Goal: Task Accomplishment & Management: Use online tool/utility

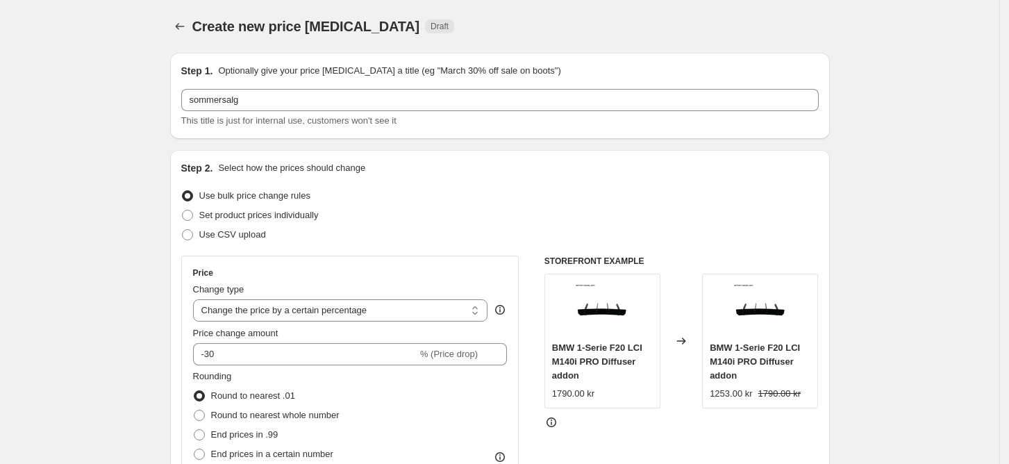
select select "percentage"
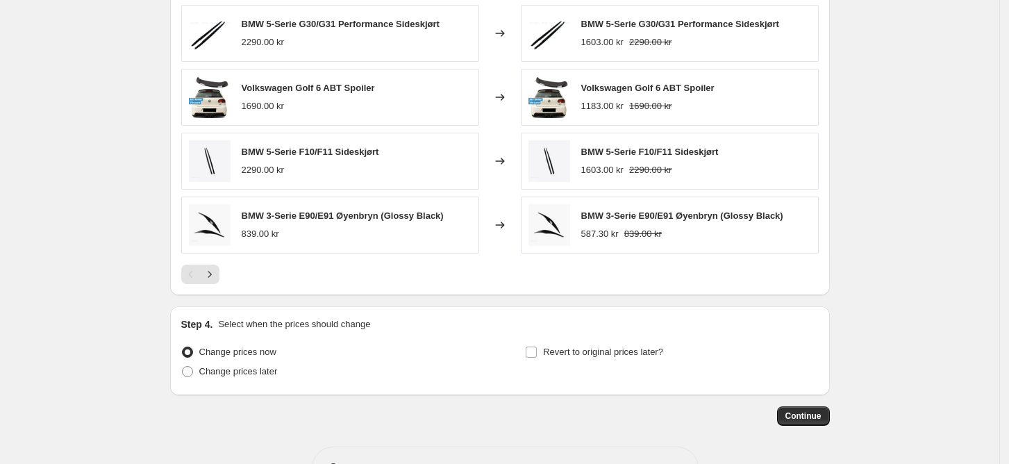
scroll to position [966, 0]
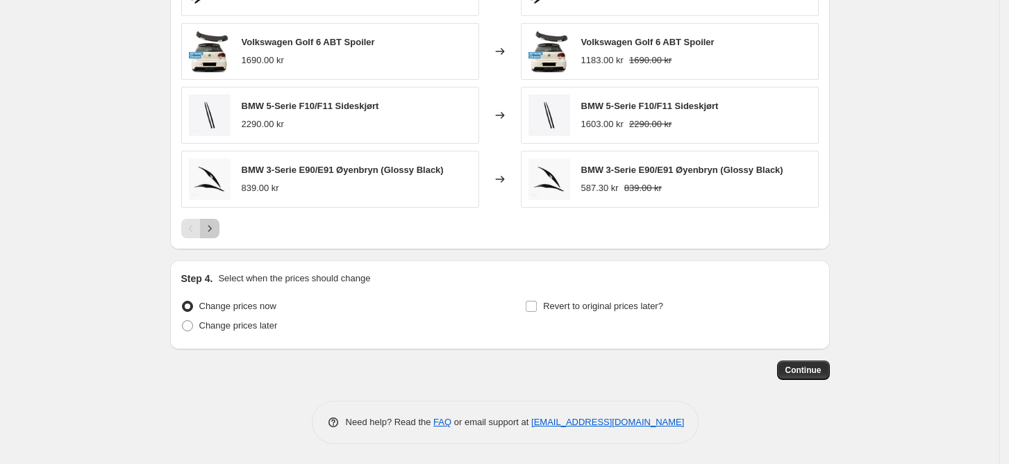
click at [216, 233] on icon "Next" at bounding box center [210, 229] width 14 height 14
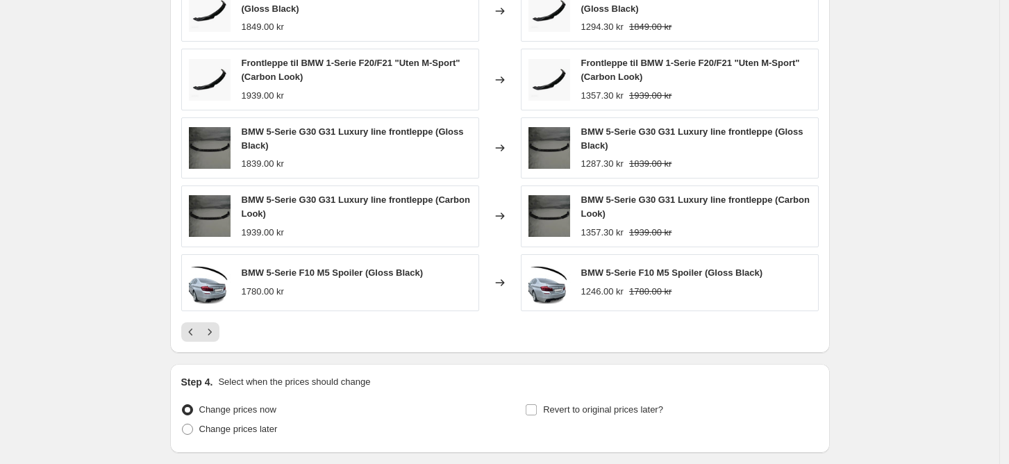
scroll to position [882, 0]
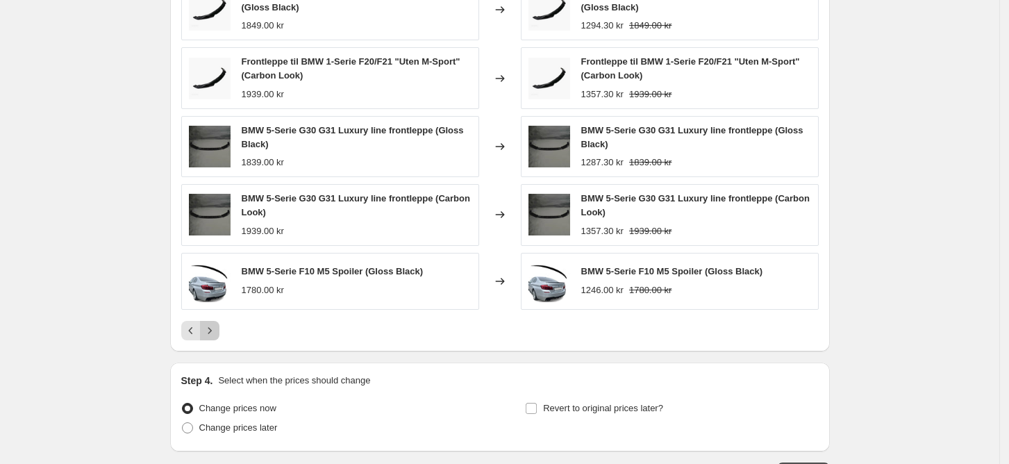
click at [211, 330] on icon "Next" at bounding box center [209, 330] width 3 height 6
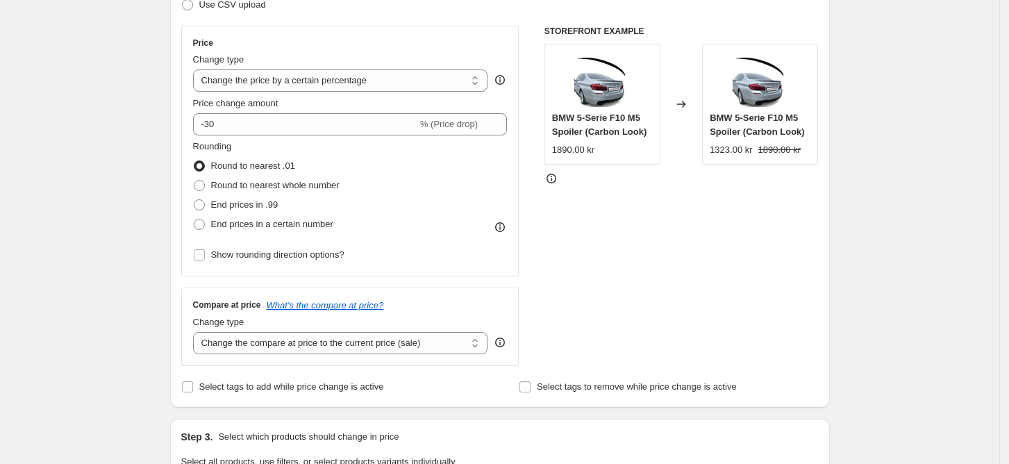
scroll to position [223, 0]
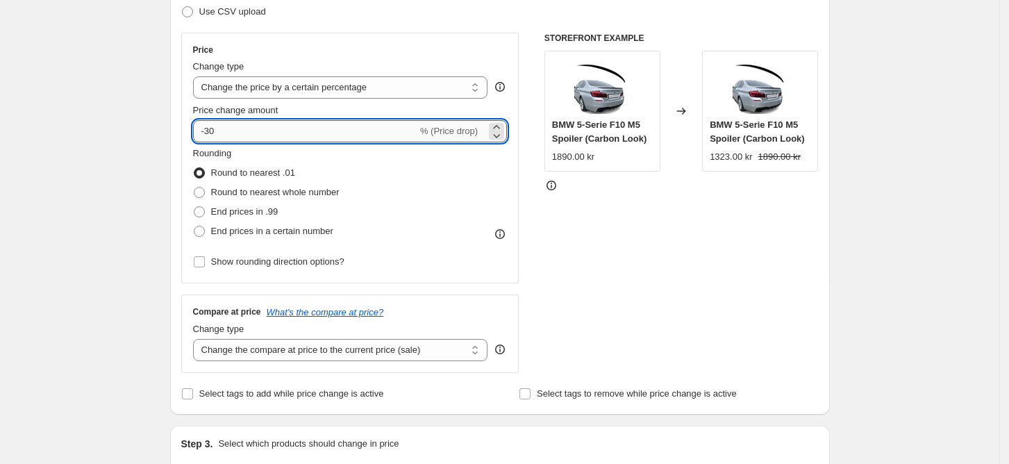
click at [239, 135] on input "-30" at bounding box center [305, 131] width 224 height 22
type input "-3"
click at [546, 258] on div "Price Change type Change the price to a certain amount Change the price by a ce…" at bounding box center [499, 203] width 637 height 340
click at [335, 124] on input "-20" at bounding box center [305, 131] width 224 height 22
click at [609, 271] on div "STOREFRONT EXAMPLE BMW 5-Serie F10 M5 Spoiler (Carbon Look) 1890.00 kr Changed …" at bounding box center [681, 203] width 274 height 340
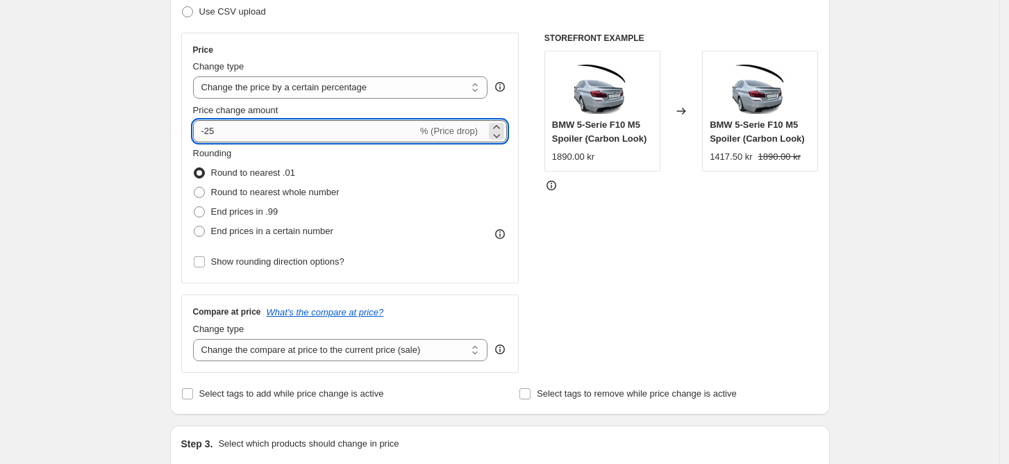
click at [289, 140] on input "-25" at bounding box center [305, 131] width 224 height 22
type input "-2"
click at [592, 285] on div "STOREFRONT EXAMPLE BMW 5-Serie F10 M5 Spoiler (Carbon Look) 1890.00 kr Changed …" at bounding box center [681, 203] width 274 height 340
click at [323, 124] on input "-30" at bounding box center [305, 131] width 224 height 22
type input "-3"
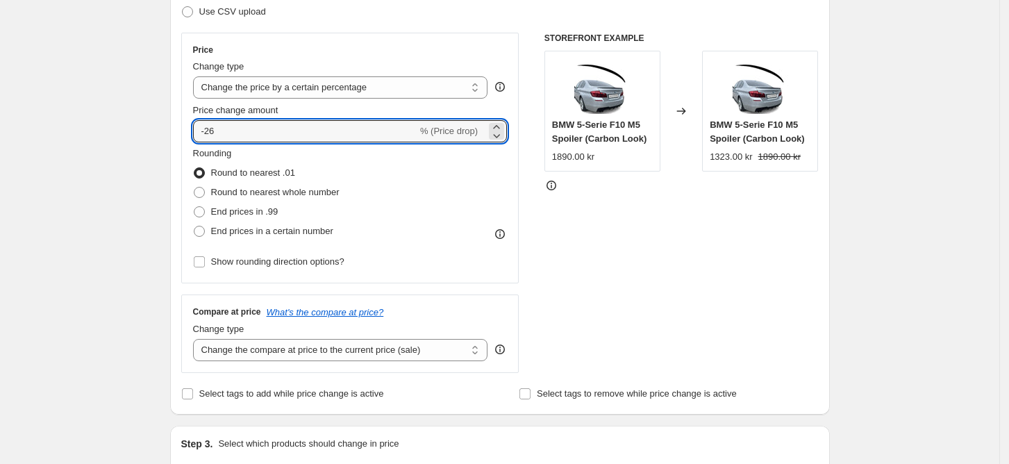
type input "-26"
click at [606, 237] on div "STOREFRONT EXAMPLE BMW 5-Serie F10 M5 Spoiler (Carbon Look) 1890.00 kr Changed …" at bounding box center [681, 203] width 274 height 340
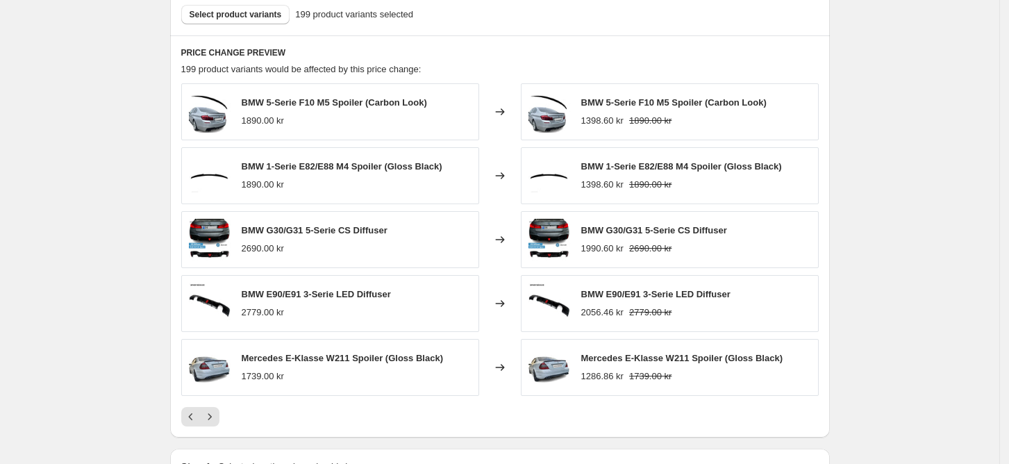
scroll to position [966, 0]
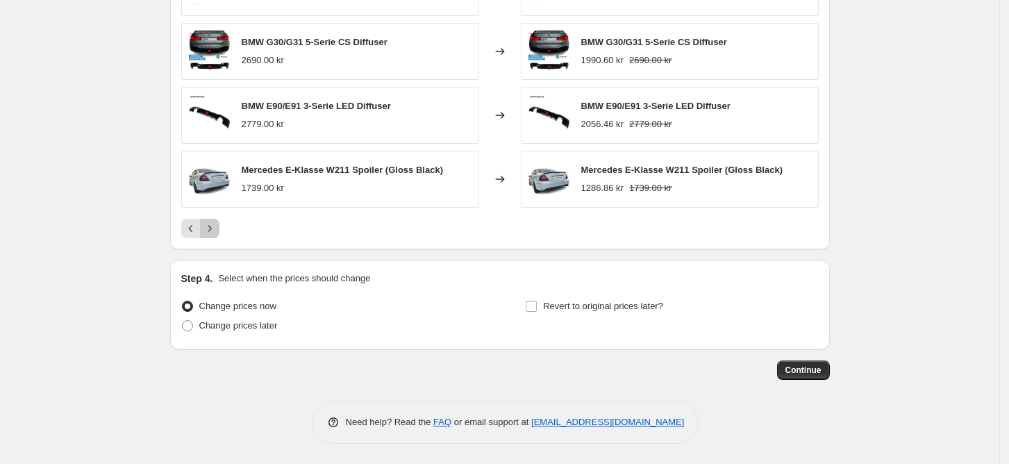
click at [214, 234] on icon "Next" at bounding box center [210, 229] width 14 height 14
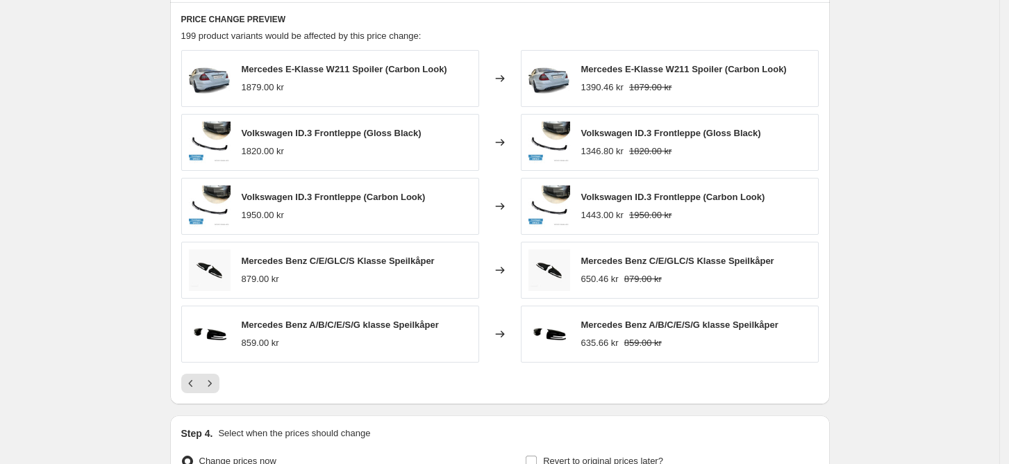
scroll to position [810, 0]
click at [211, 390] on icon "Next" at bounding box center [210, 384] width 14 height 14
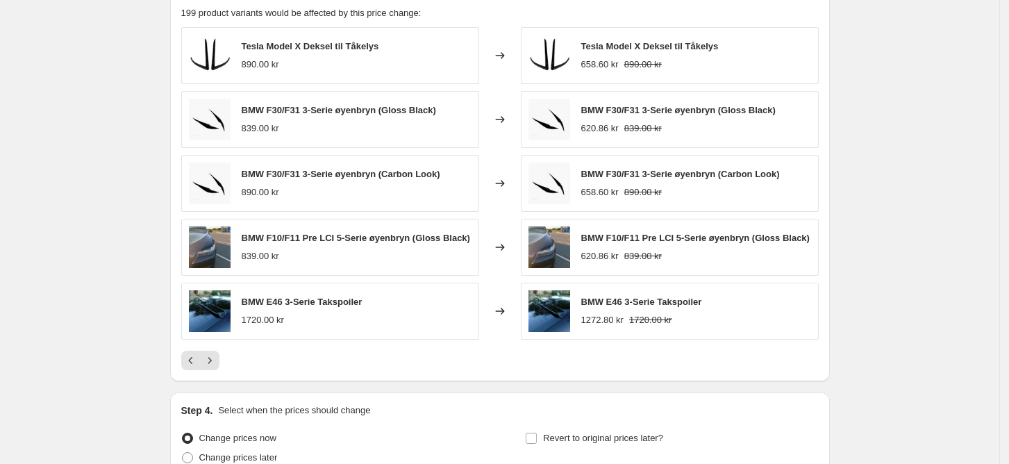
scroll to position [880, 0]
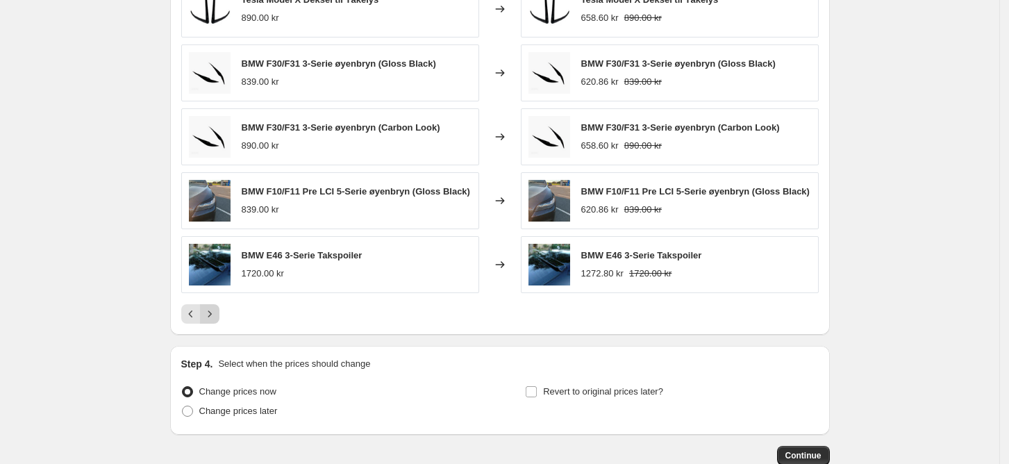
click at [210, 319] on icon "Next" at bounding box center [210, 314] width 14 height 14
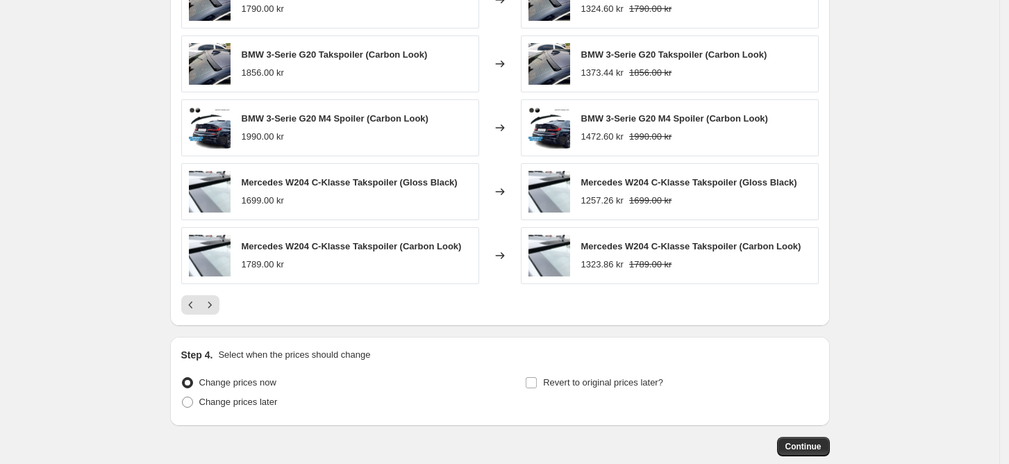
scroll to position [892, 0]
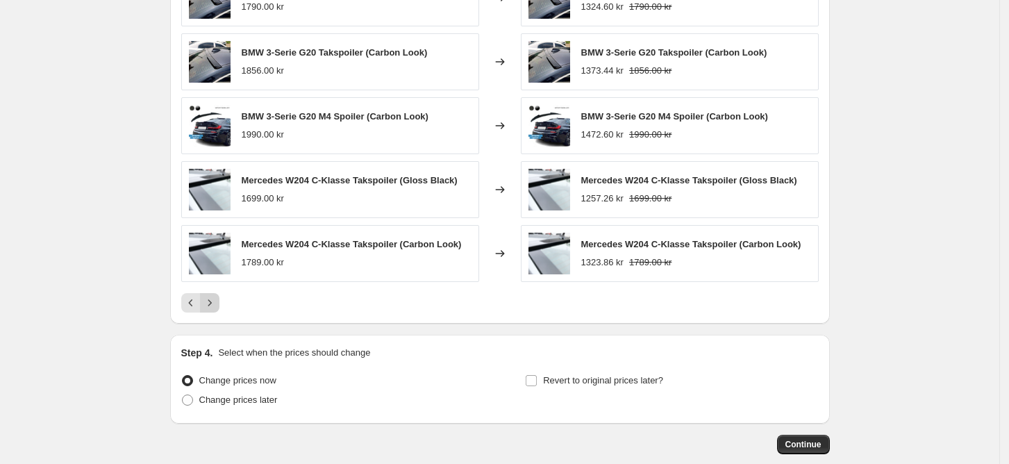
click at [219, 296] on button "Next" at bounding box center [209, 302] width 19 height 19
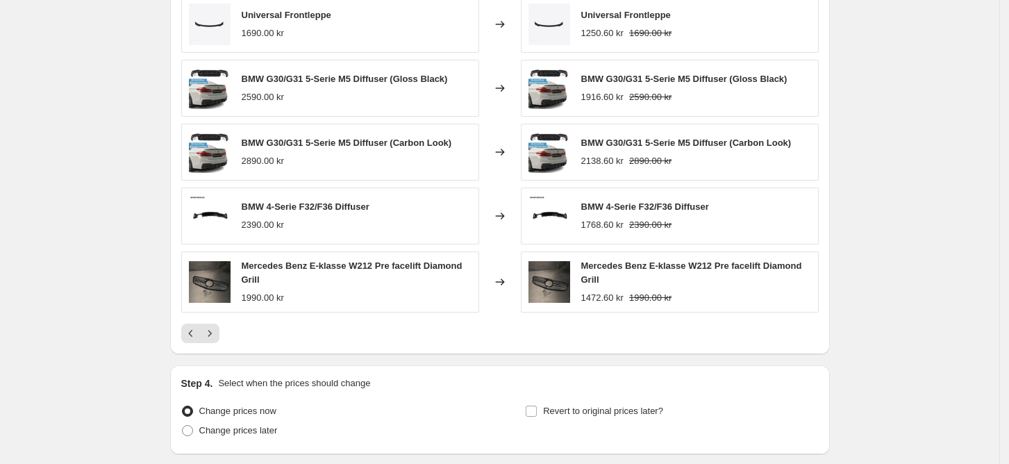
scroll to position [869, 0]
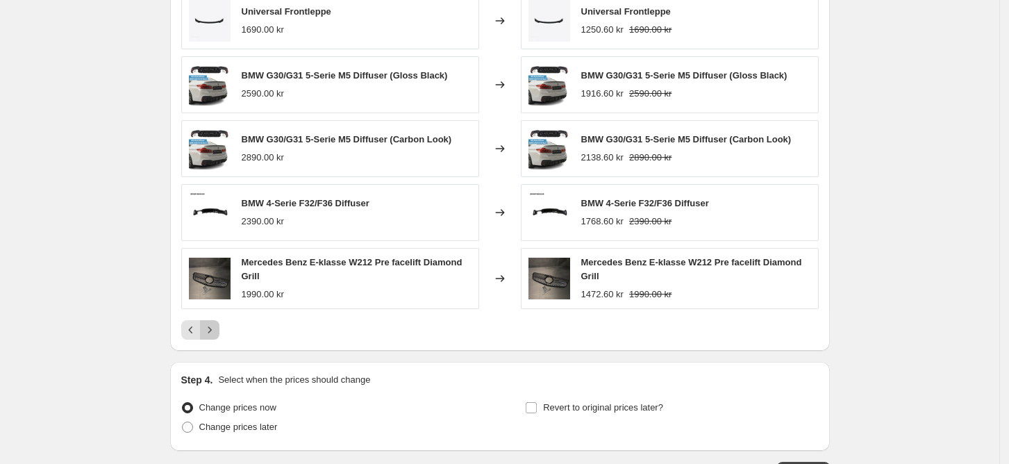
click at [211, 330] on icon "Next" at bounding box center [209, 330] width 3 height 6
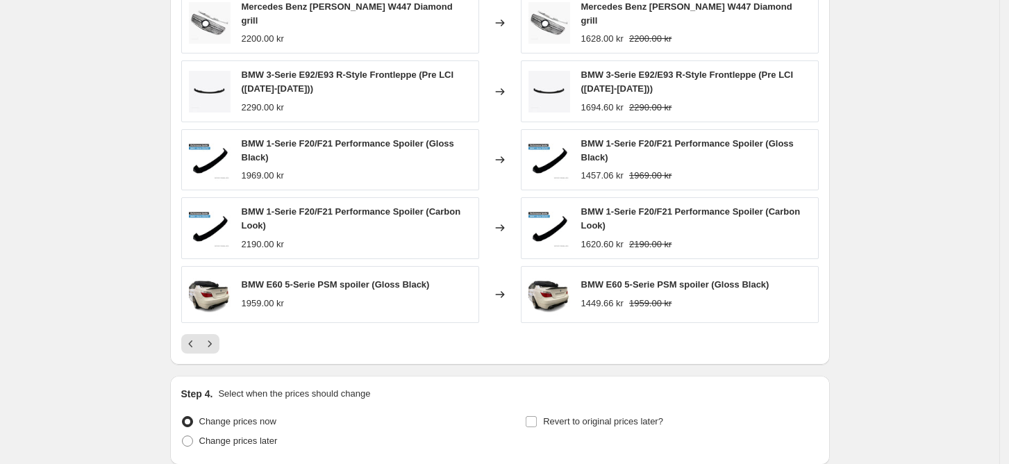
scroll to position [880, 0]
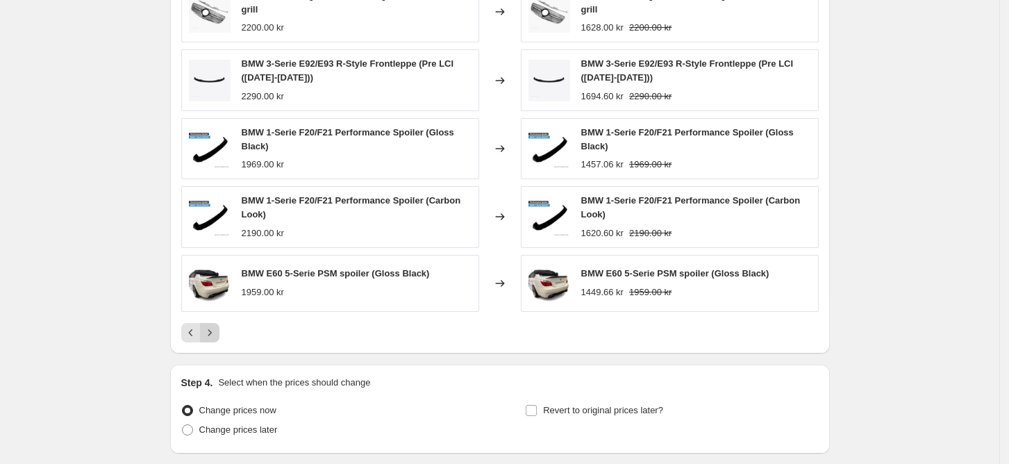
click at [214, 331] on icon "Next" at bounding box center [210, 333] width 14 height 14
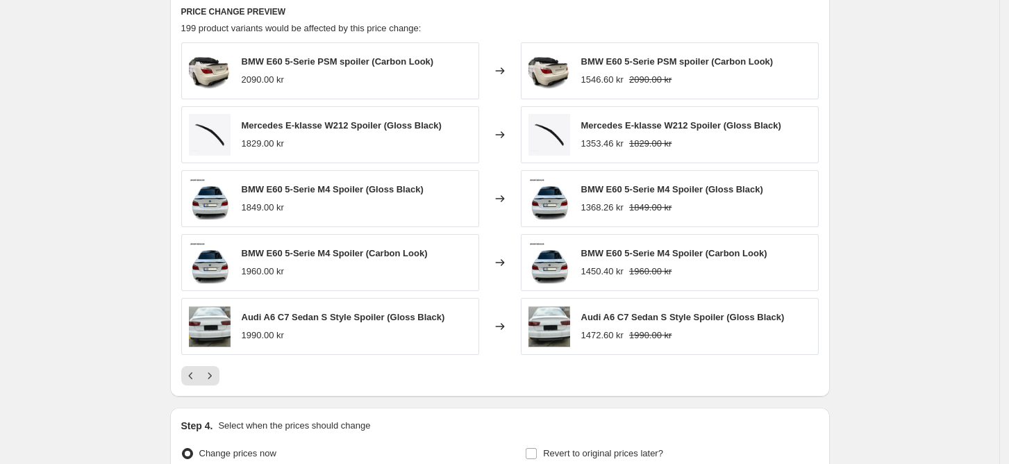
scroll to position [854, 0]
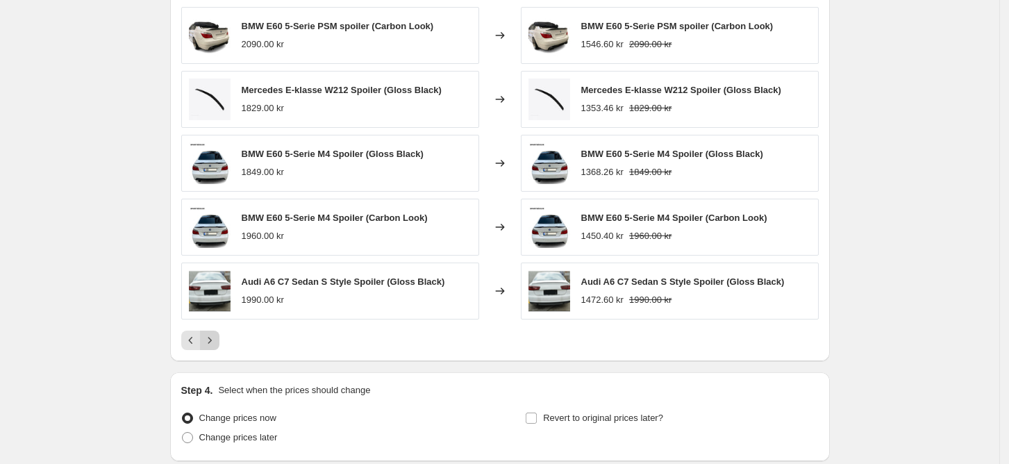
click at [215, 345] on icon "Next" at bounding box center [210, 340] width 14 height 14
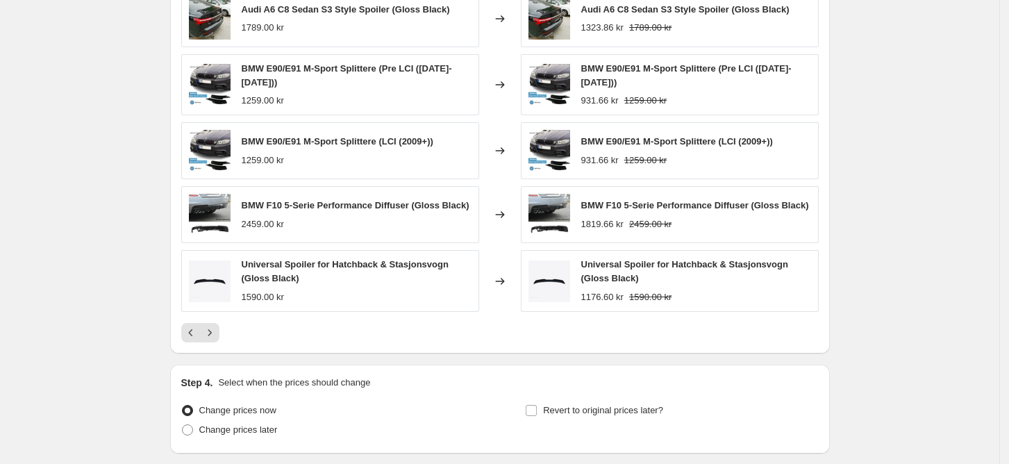
scroll to position [874, 0]
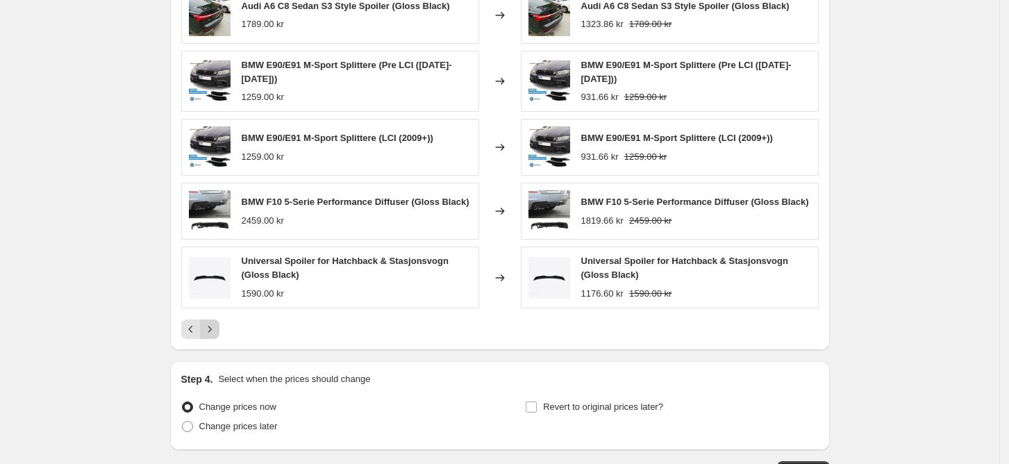
click at [219, 329] on button "Next" at bounding box center [209, 328] width 19 height 19
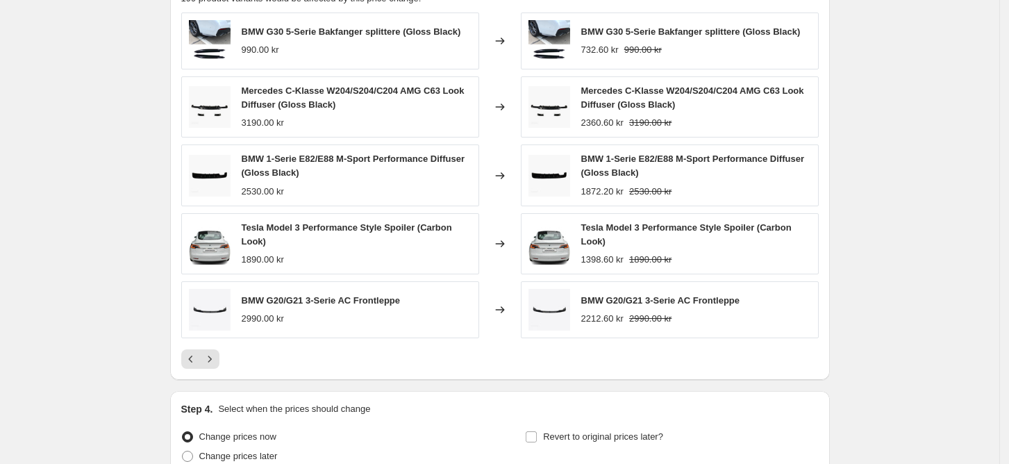
scroll to position [869, 0]
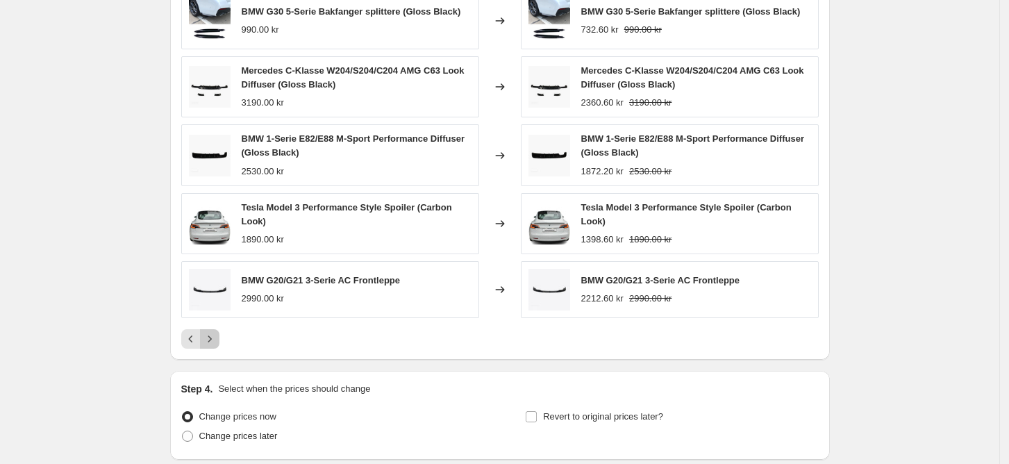
click at [217, 331] on button "Next" at bounding box center [209, 338] width 19 height 19
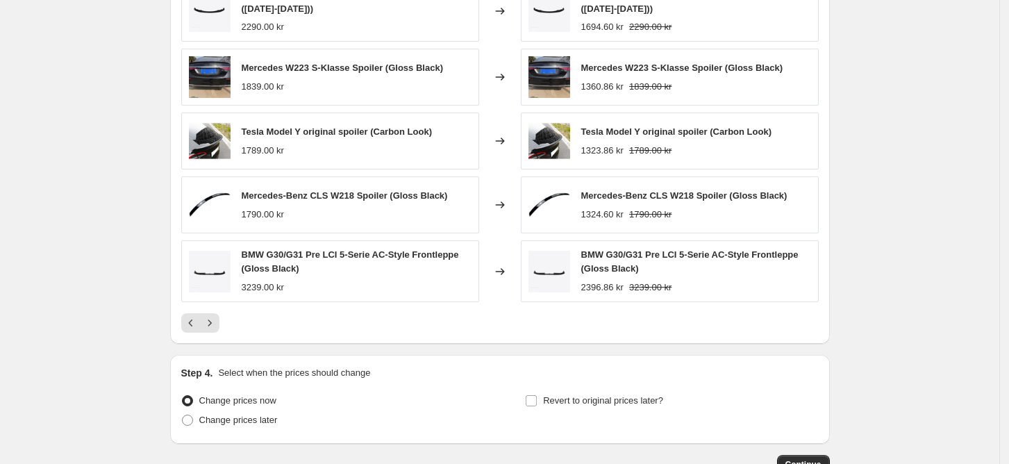
scroll to position [882, 0]
click at [217, 325] on icon "Next" at bounding box center [210, 322] width 14 height 14
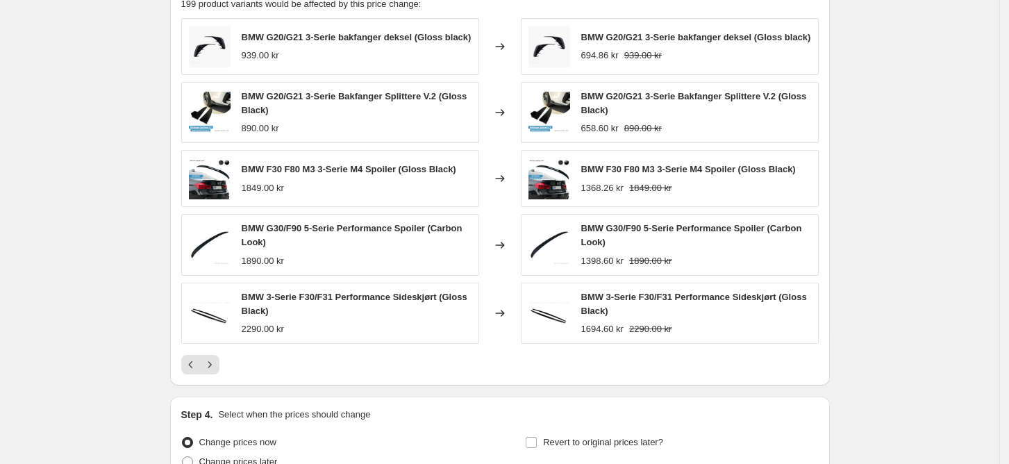
scroll to position [846, 0]
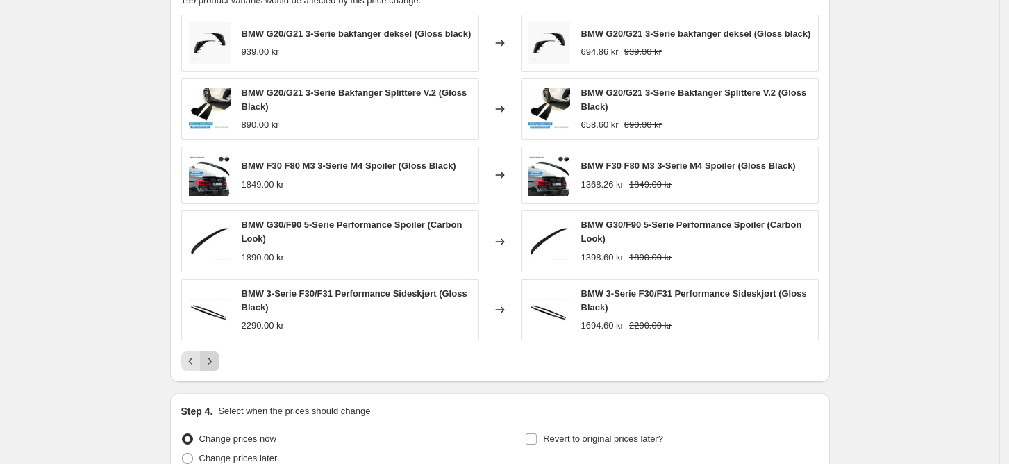
click at [204, 361] on button "Next" at bounding box center [209, 360] width 19 height 19
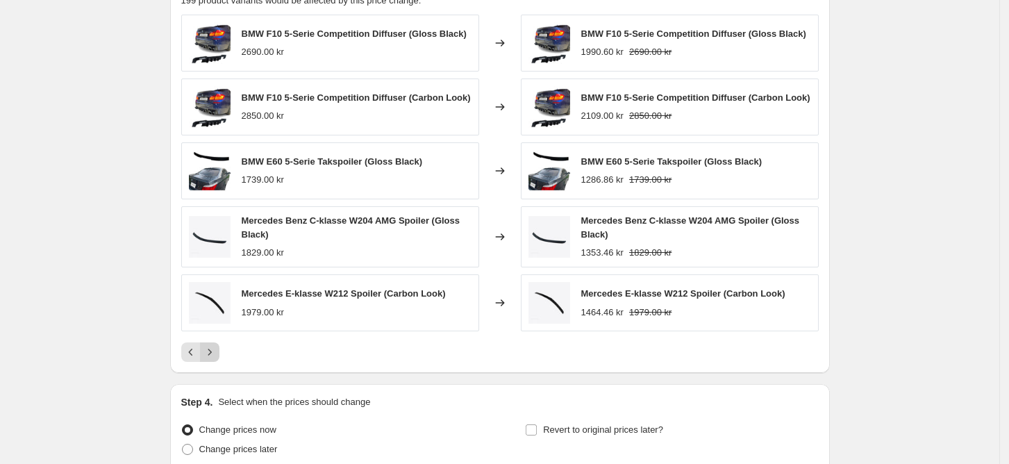
click at [215, 356] on icon "Next" at bounding box center [210, 352] width 14 height 14
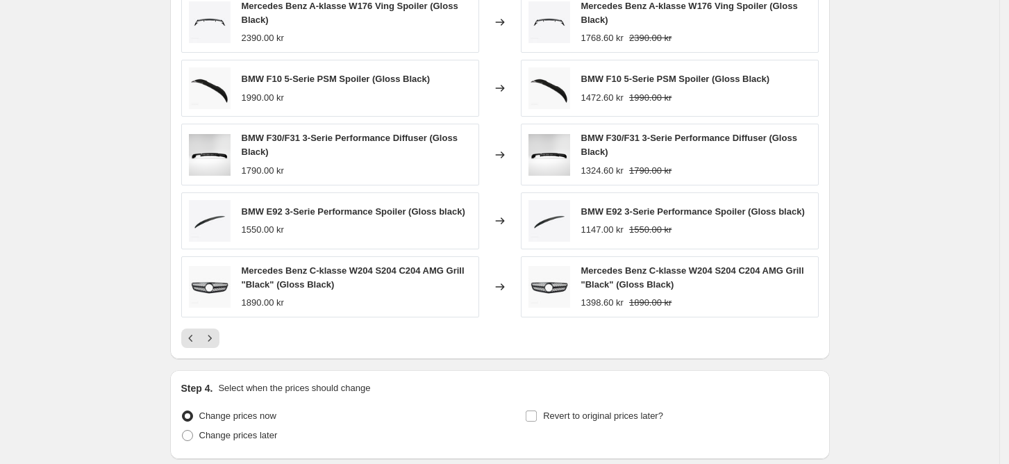
scroll to position [871, 0]
click at [211, 335] on icon "Next" at bounding box center [209, 336] width 3 height 6
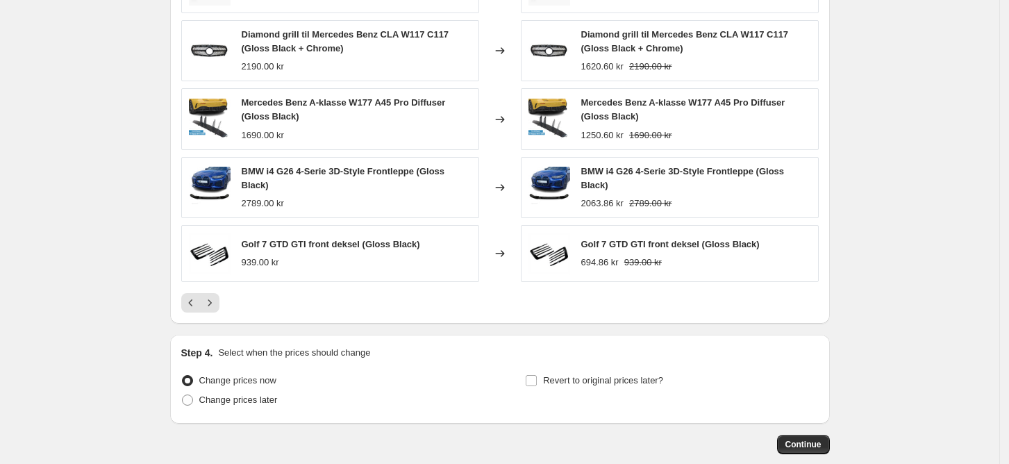
scroll to position [905, 0]
click at [217, 301] on icon "Next" at bounding box center [210, 302] width 14 height 14
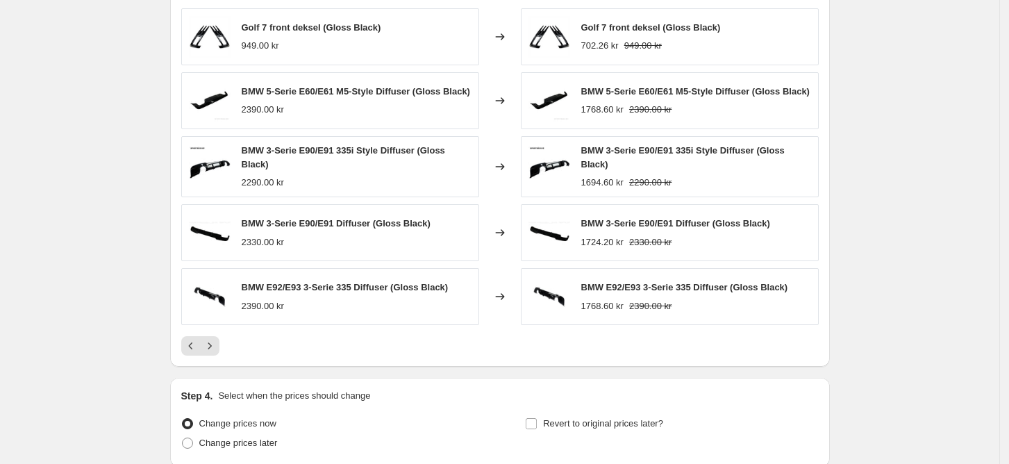
scroll to position [869, 0]
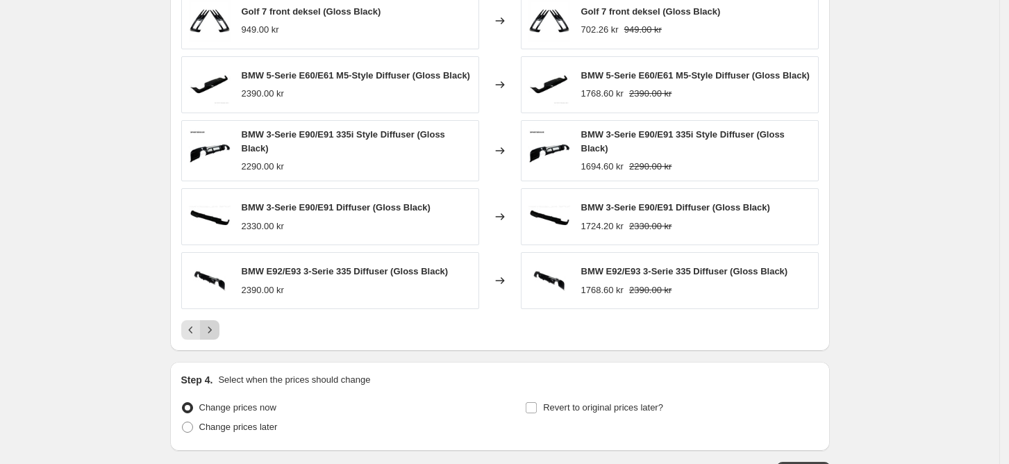
click at [212, 324] on icon "Next" at bounding box center [210, 330] width 14 height 14
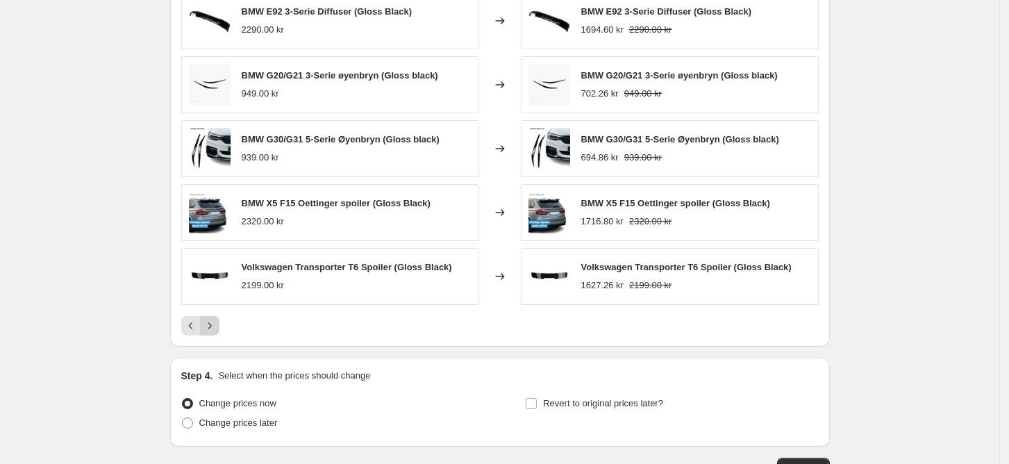
click at [217, 323] on icon "Next" at bounding box center [210, 326] width 14 height 14
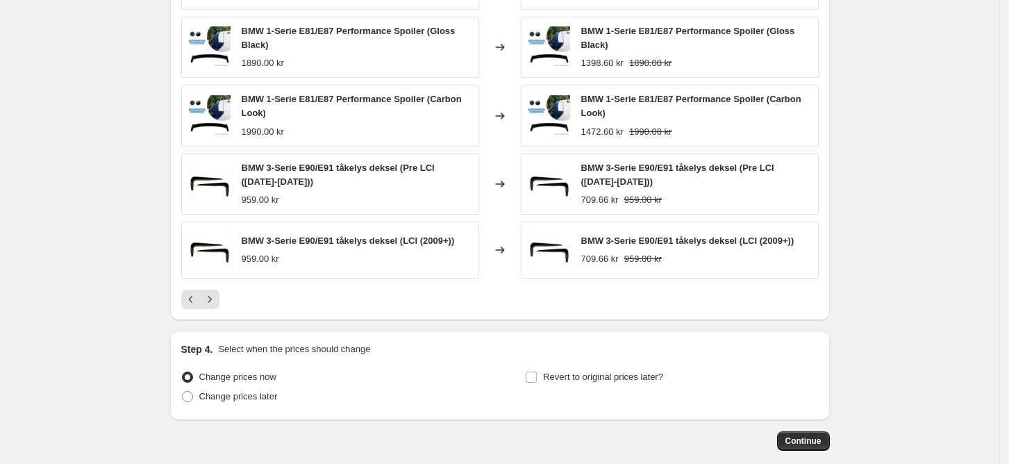
scroll to position [911, 0]
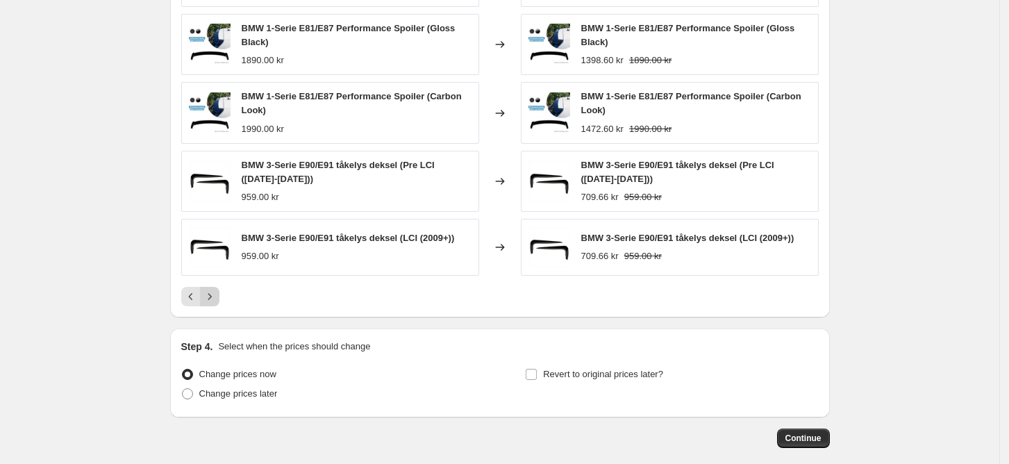
click at [217, 305] on button "Next" at bounding box center [209, 296] width 19 height 19
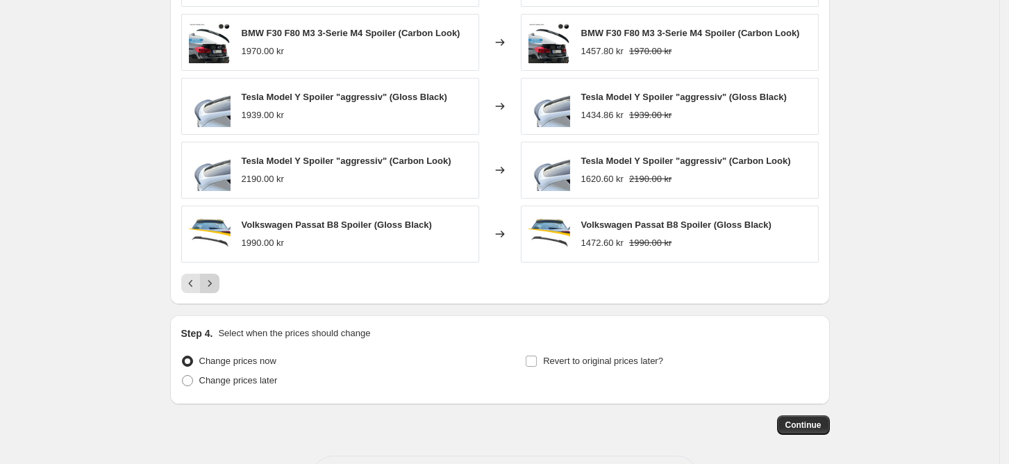
click at [215, 281] on icon "Next" at bounding box center [210, 283] width 14 height 14
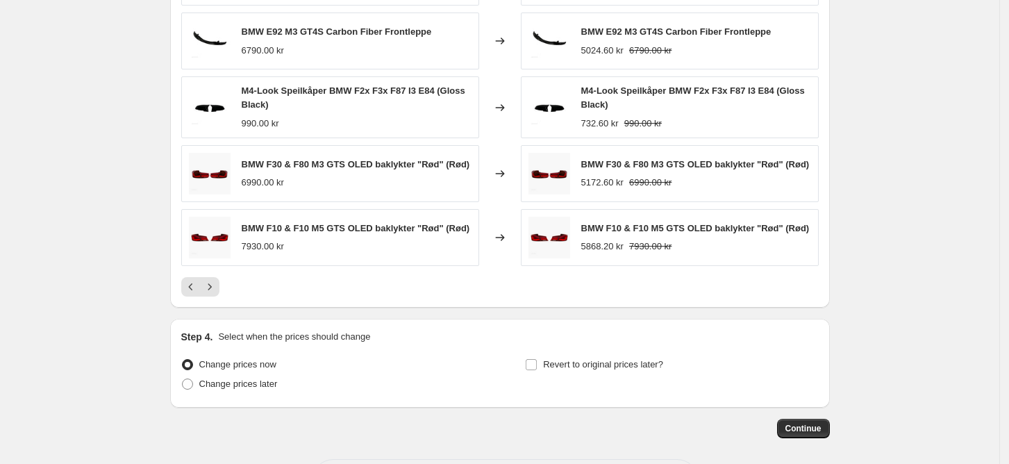
scroll to position [930, 0]
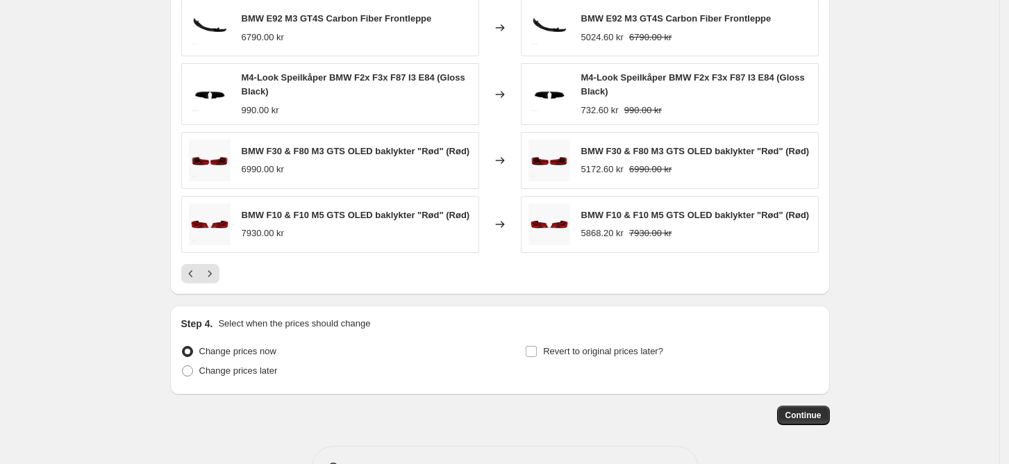
click at [208, 285] on div "PRICE CHANGE PREVIEW 199 product variants would be affected by this price chang…" at bounding box center [500, 88] width 660 height 411
click at [215, 267] on icon "Next" at bounding box center [210, 274] width 14 height 14
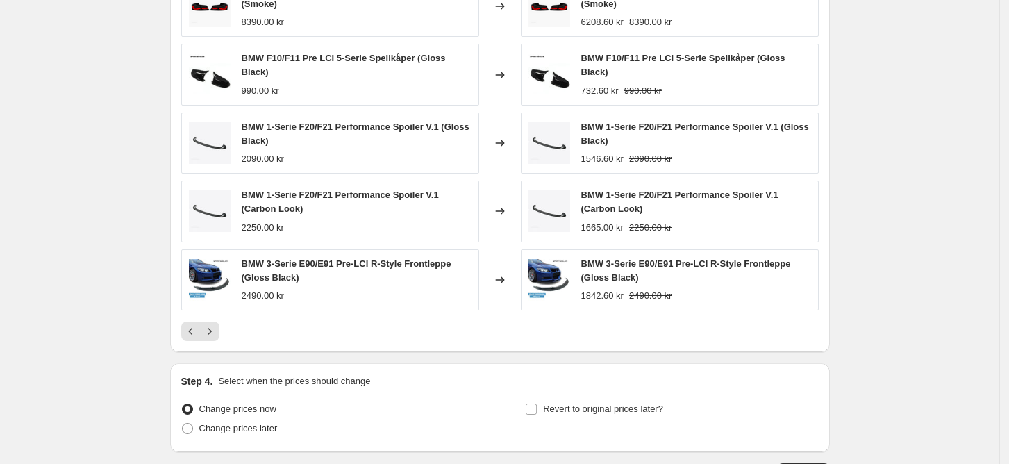
scroll to position [887, 0]
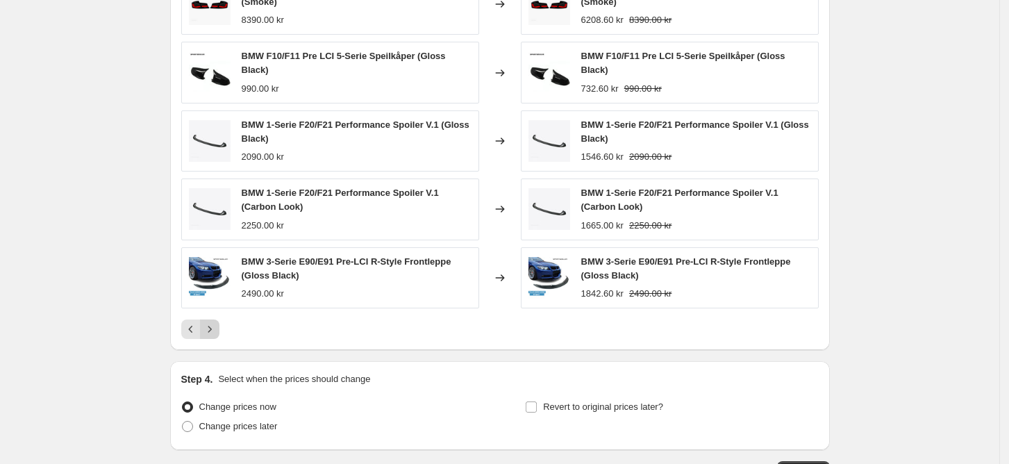
click at [215, 322] on icon "Next" at bounding box center [210, 329] width 14 height 14
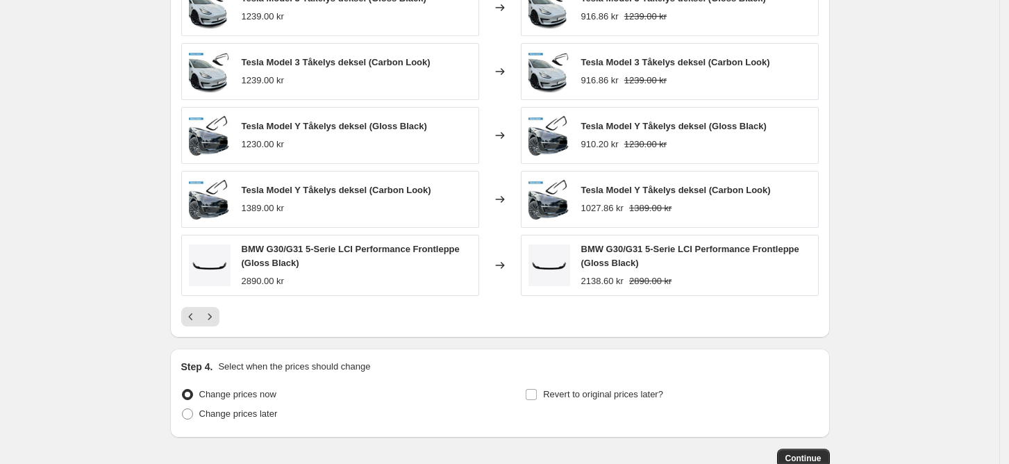
scroll to position [899, 0]
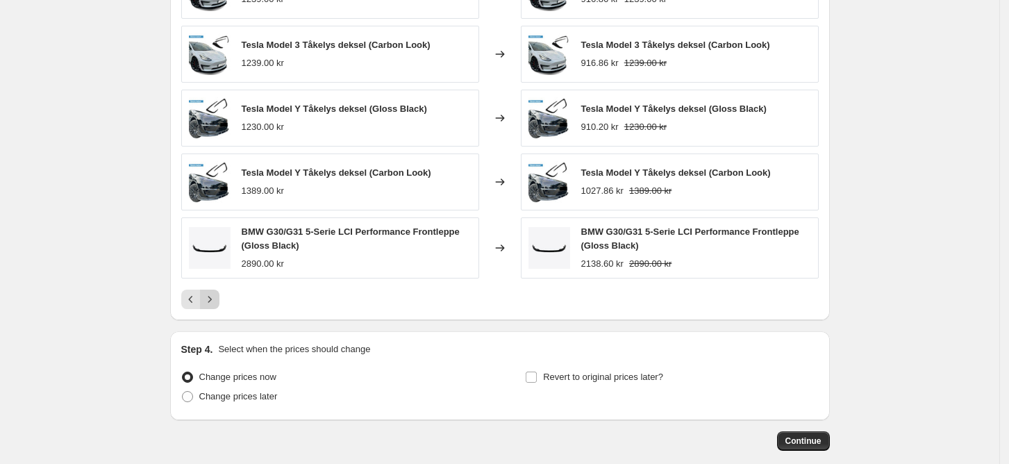
click at [217, 299] on icon "Next" at bounding box center [210, 299] width 14 height 14
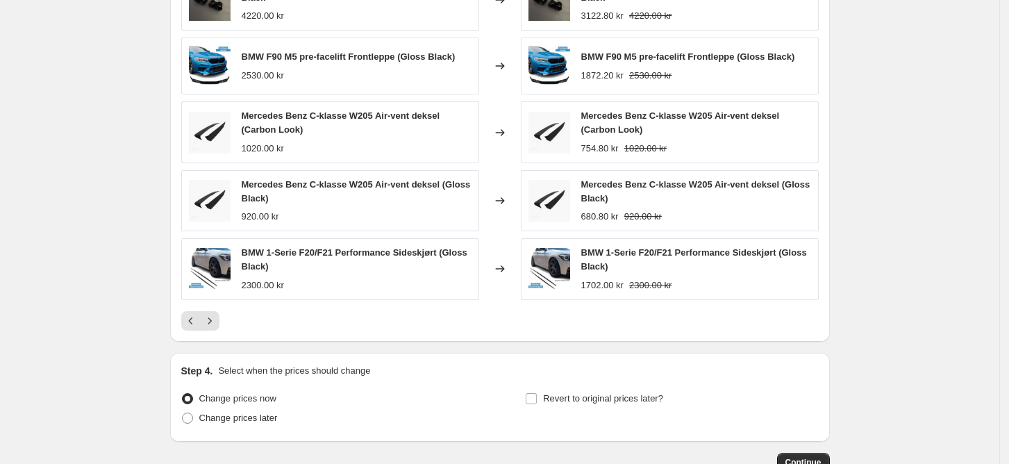
scroll to position [894, 0]
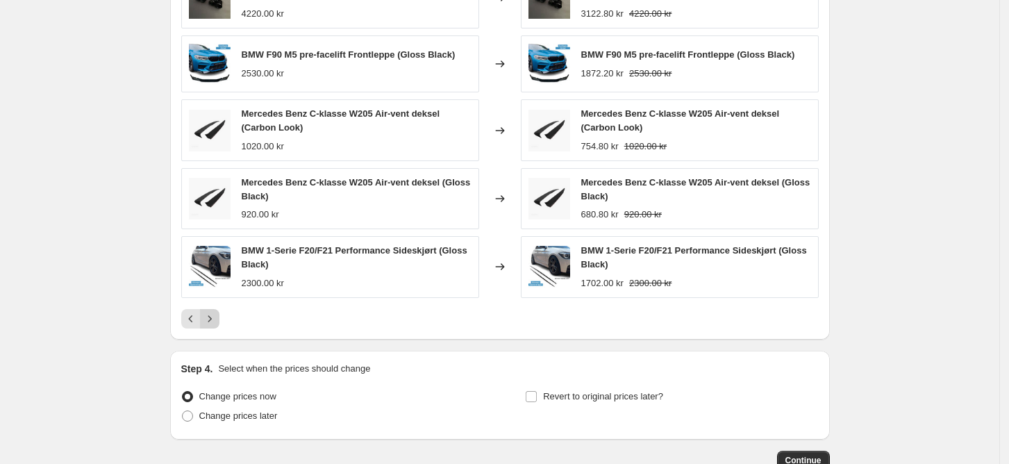
click at [212, 314] on icon "Next" at bounding box center [210, 319] width 14 height 14
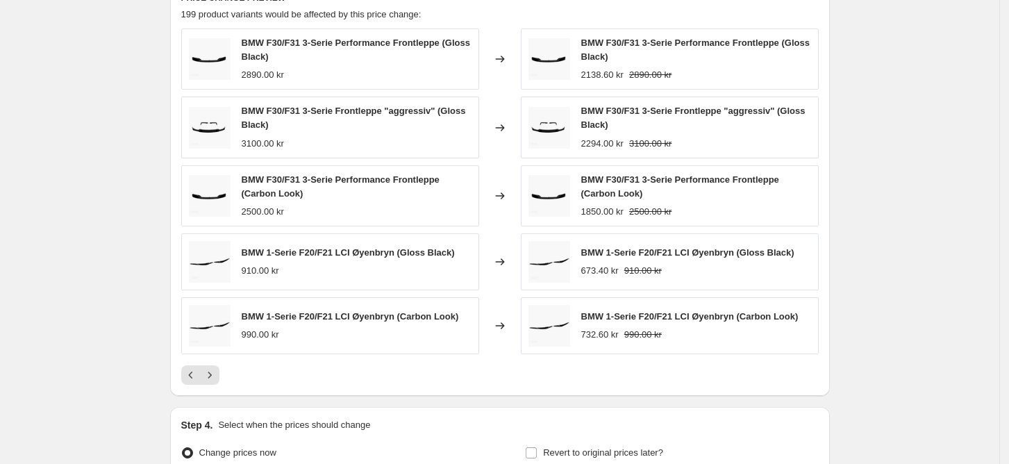
scroll to position [884, 0]
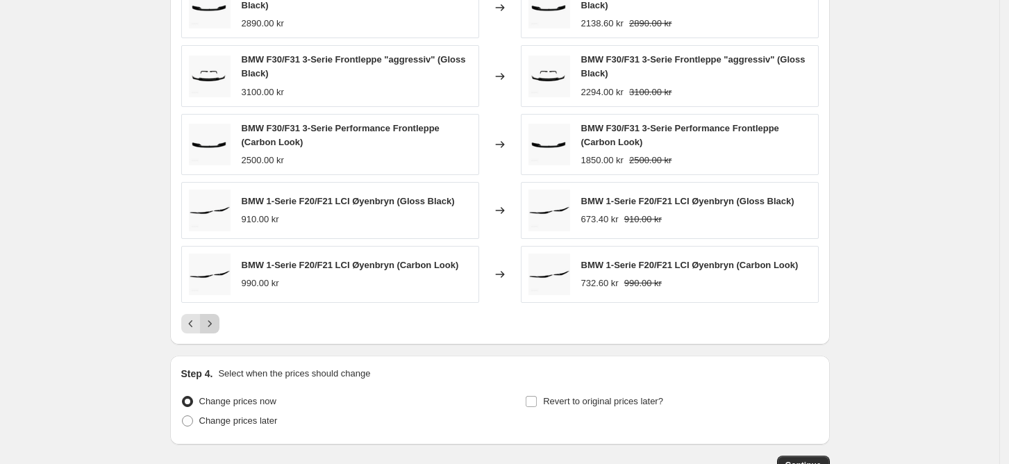
click at [217, 325] on icon "Next" at bounding box center [210, 324] width 14 height 14
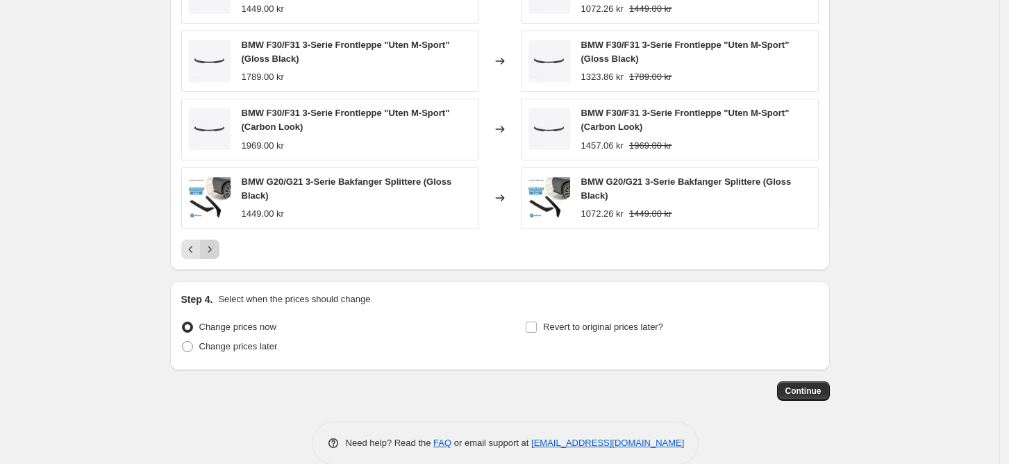
click at [215, 242] on button "Next" at bounding box center [209, 249] width 19 height 19
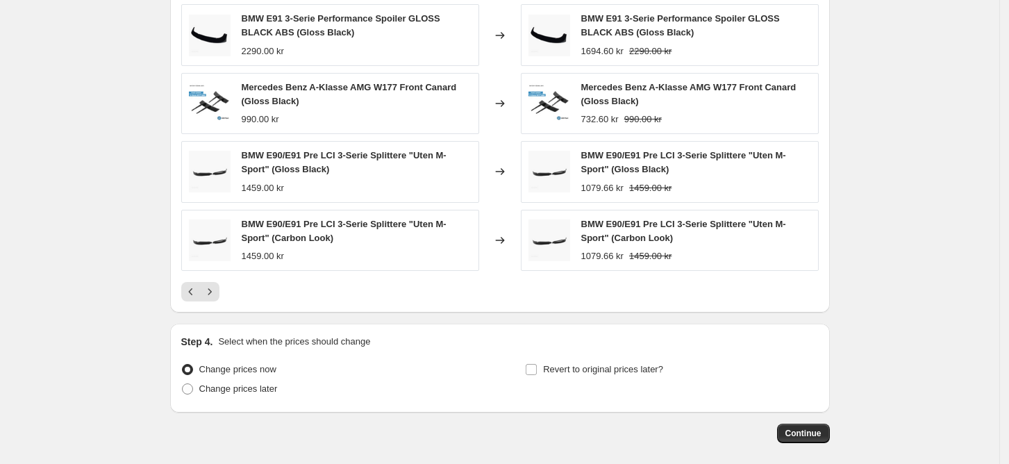
scroll to position [927, 0]
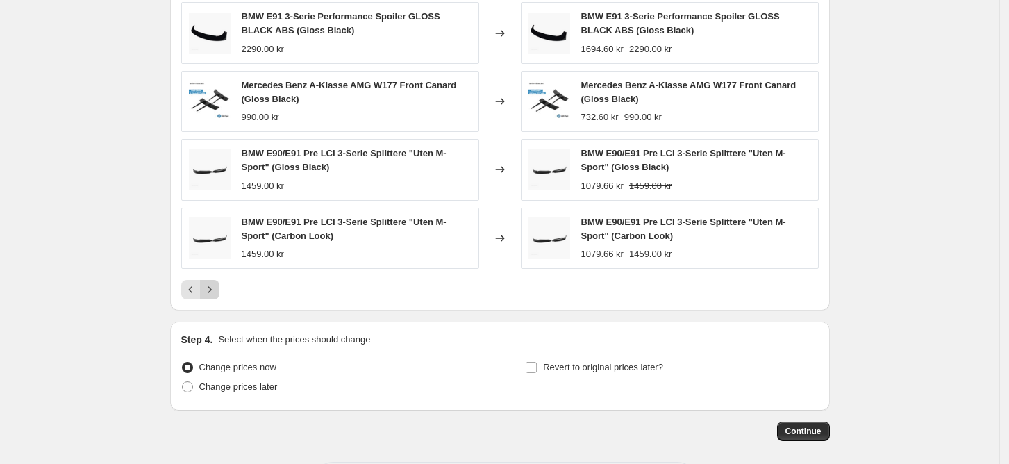
click at [217, 290] on icon "Next" at bounding box center [210, 290] width 14 height 14
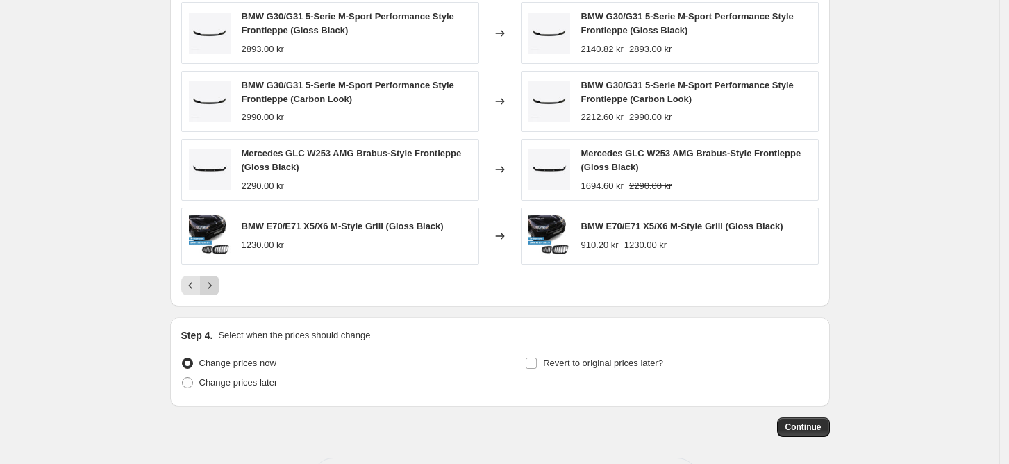
click at [212, 281] on icon "Next" at bounding box center [210, 285] width 14 height 14
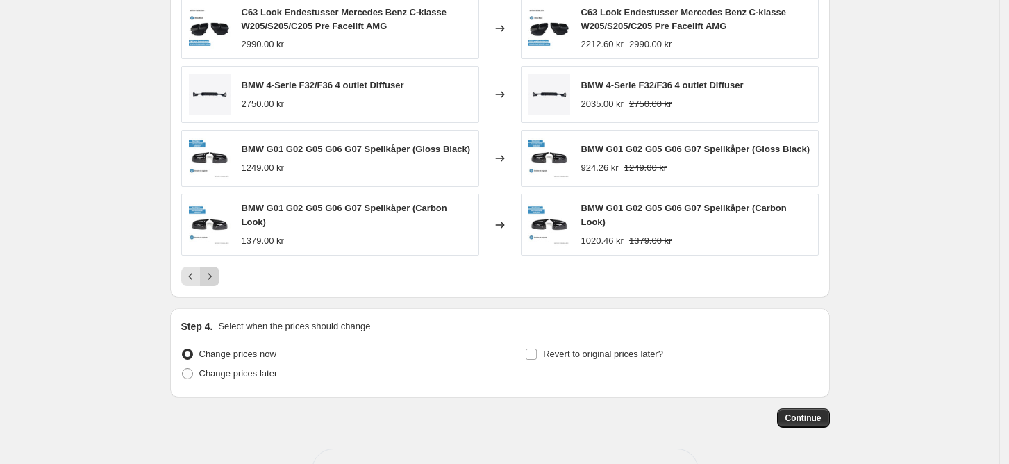
click at [219, 277] on button "Next" at bounding box center [209, 276] width 19 height 19
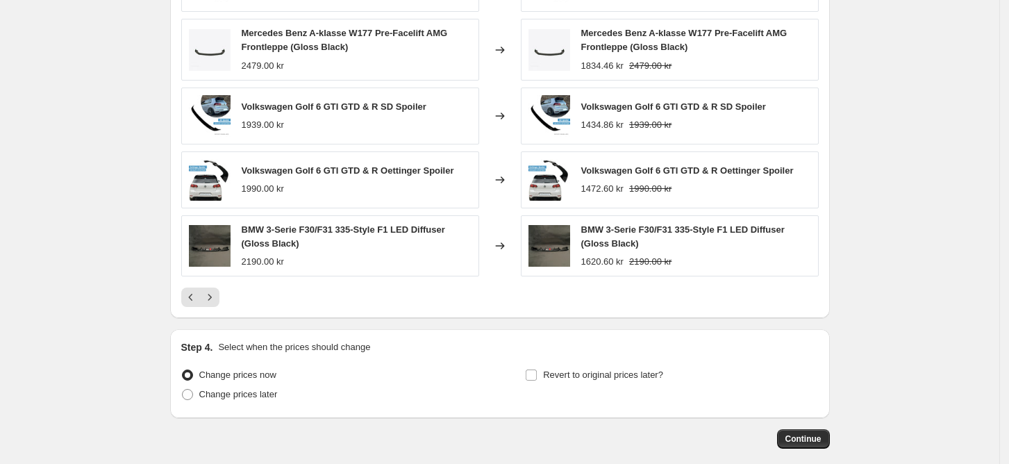
scroll to position [926, 0]
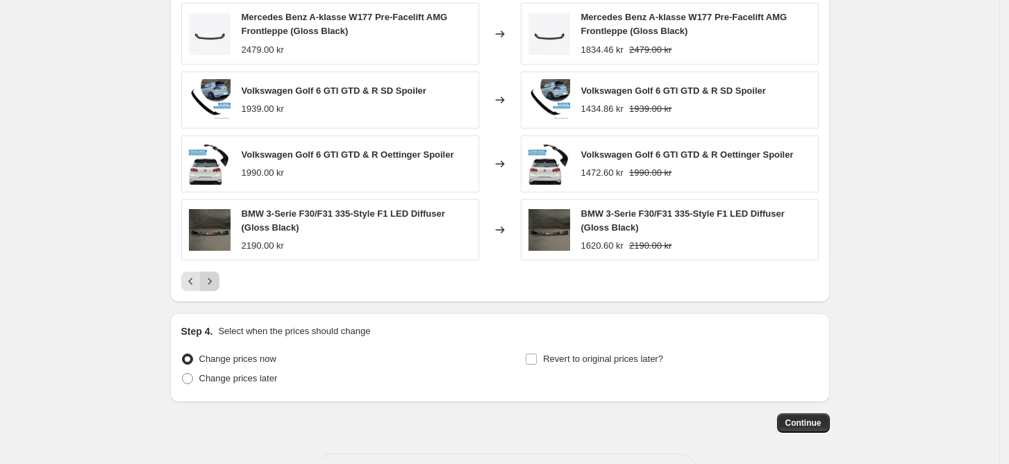
click at [219, 286] on button "Next" at bounding box center [209, 280] width 19 height 19
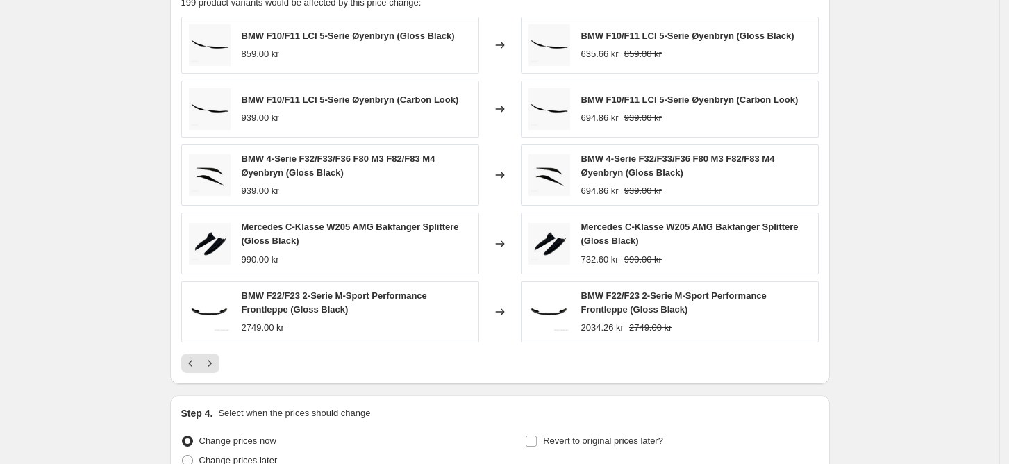
scroll to position [844, 0]
click at [212, 363] on icon "Next" at bounding box center [210, 364] width 14 height 14
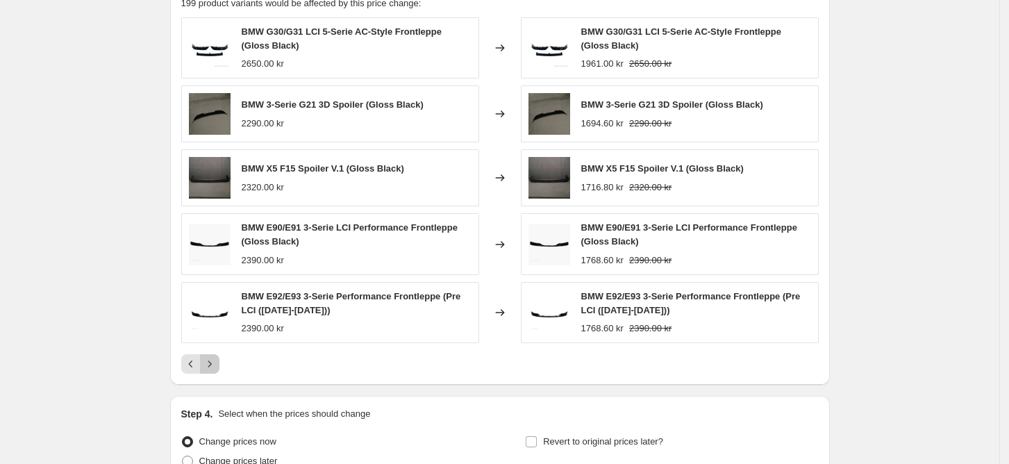
click at [217, 364] on icon "Next" at bounding box center [210, 364] width 14 height 14
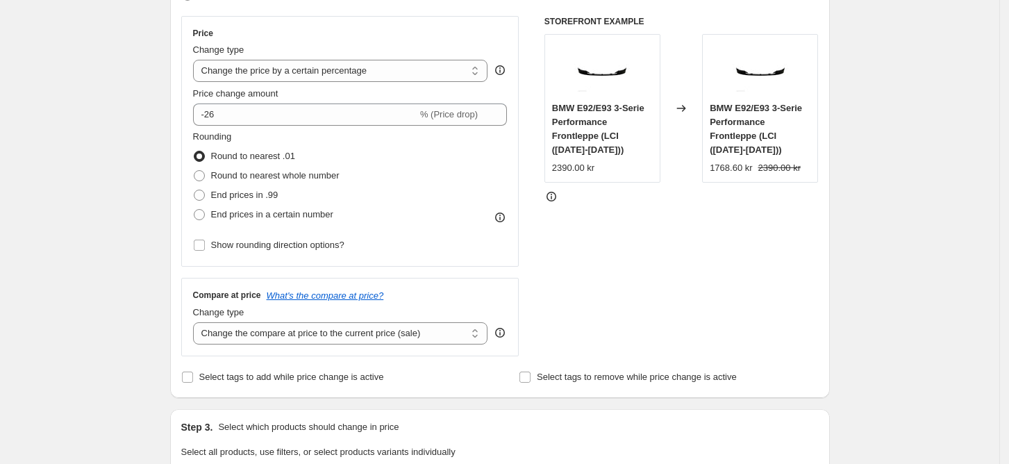
scroll to position [239, 0]
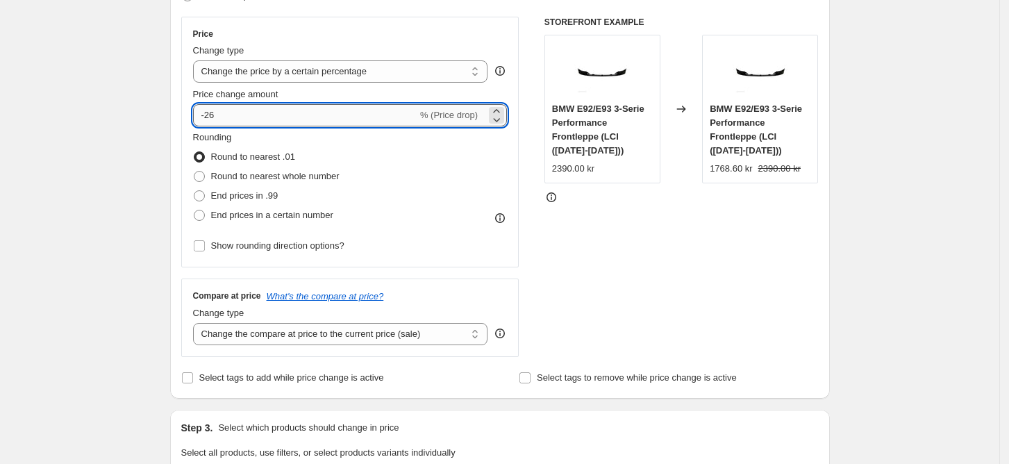
click at [268, 117] on input "-26" at bounding box center [305, 115] width 224 height 22
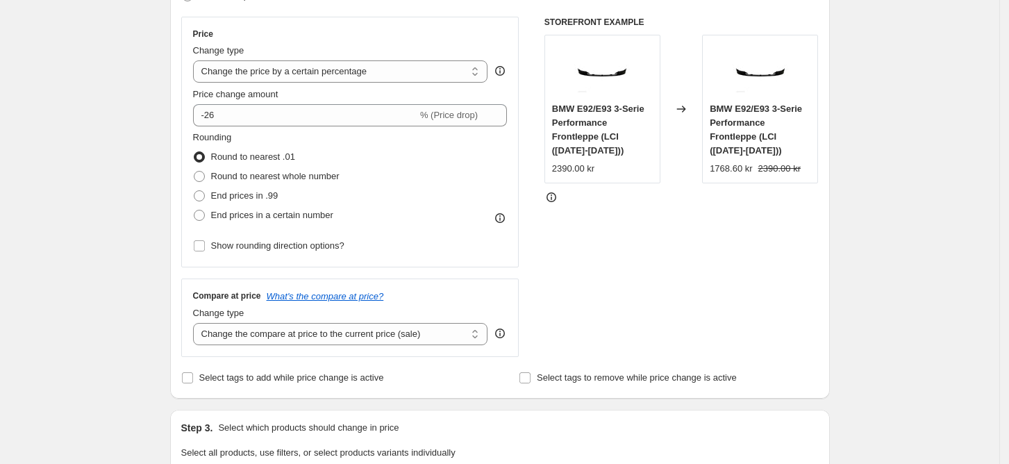
click at [636, 291] on div "STOREFRONT EXAMPLE BMW E92/E93 3-Serie Performance Frontleppe (LCI ([DATE]-[DAT…" at bounding box center [681, 187] width 274 height 340
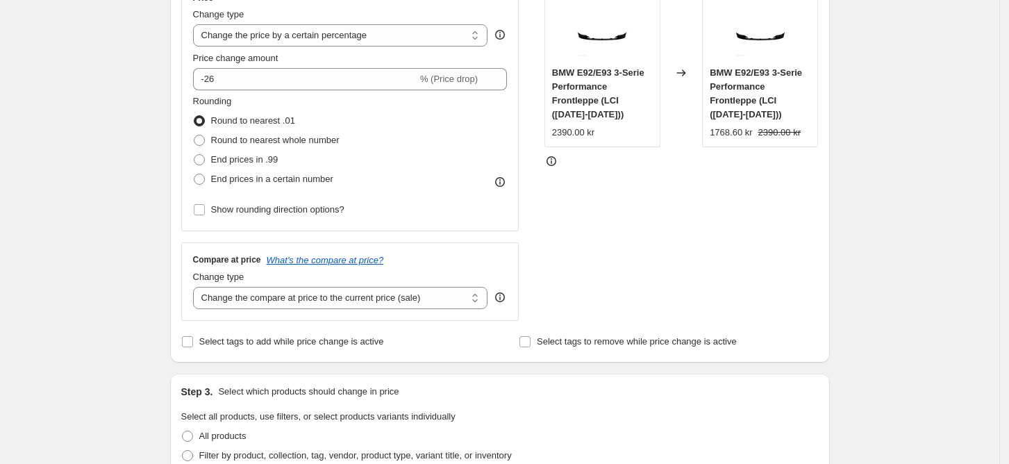
scroll to position [274, 0]
click at [348, 303] on select "Change the compare at price to the current price (sale) Change the compare at p…" at bounding box center [340, 299] width 295 height 22
click at [197, 288] on select "Change the compare at price to the current price (sale) Change the compare at p…" at bounding box center [340, 299] width 295 height 22
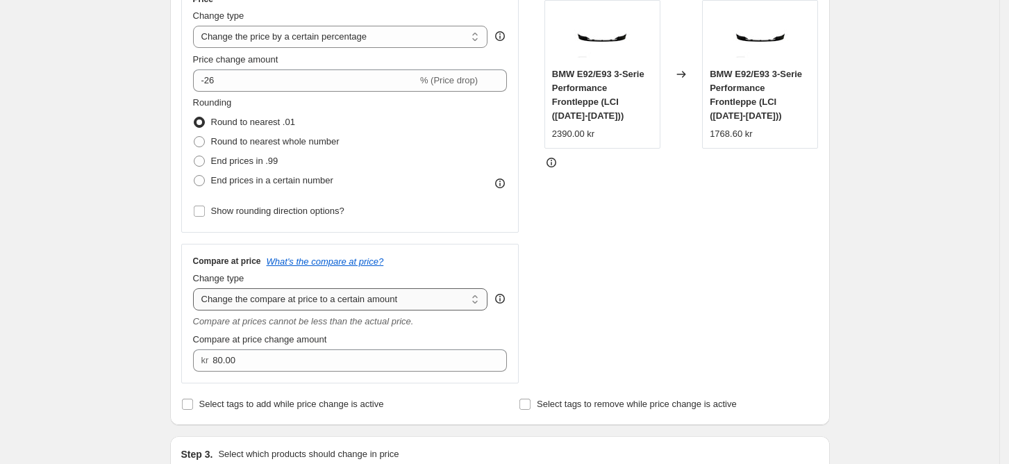
click at [381, 296] on select "Change the compare at price to the current price (sale) Change the compare at p…" at bounding box center [340, 299] width 295 height 22
click at [197, 288] on select "Change the compare at price to the current price (sale) Change the compare at p…" at bounding box center [340, 299] width 295 height 22
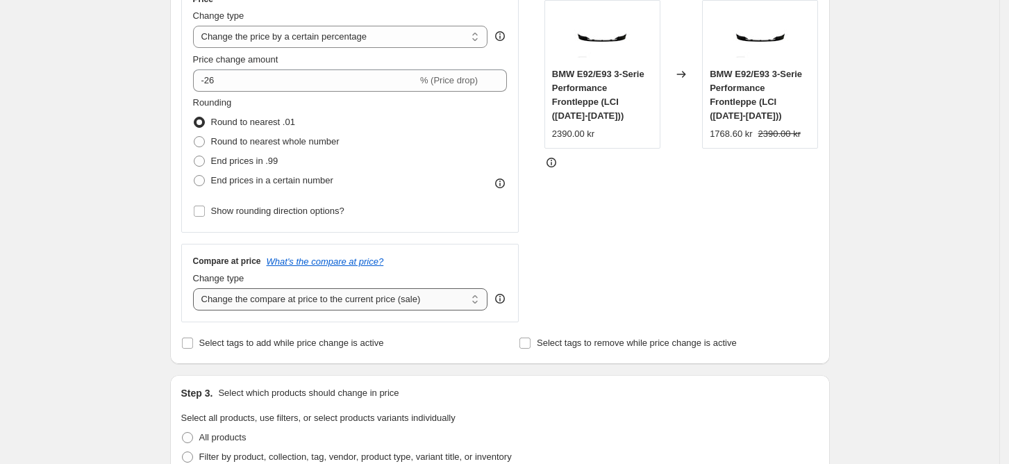
click at [397, 301] on select "Change the compare at price to the current price (sale) Change the compare at p…" at bounding box center [340, 299] width 295 height 22
click at [197, 288] on select "Change the compare at price to the current price (sale) Change the compare at p…" at bounding box center [340, 299] width 295 height 22
click at [353, 303] on select "Change the compare at price to the current price (sale) Change the compare at p…" at bounding box center [340, 299] width 295 height 22
select select "ep"
click at [197, 288] on select "Change the compare at price to the current price (sale) Change the compare at p…" at bounding box center [340, 299] width 295 height 22
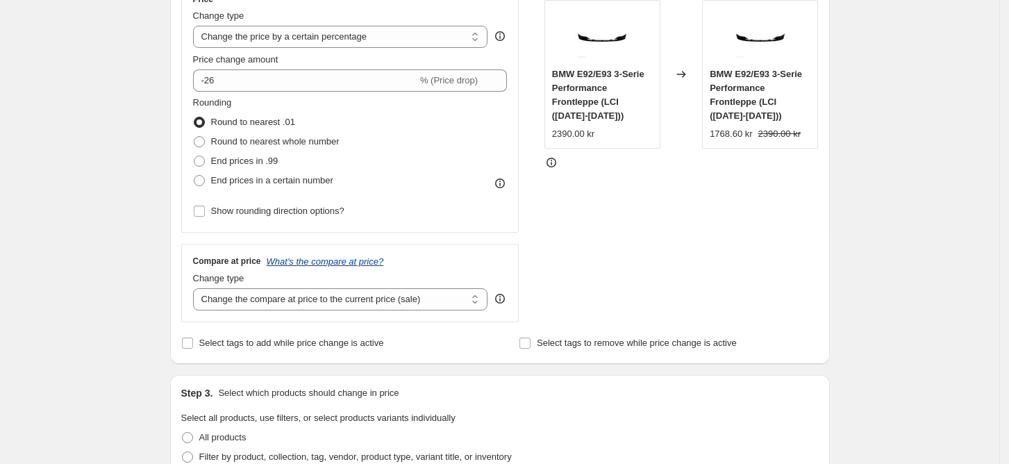
scroll to position [233, 0]
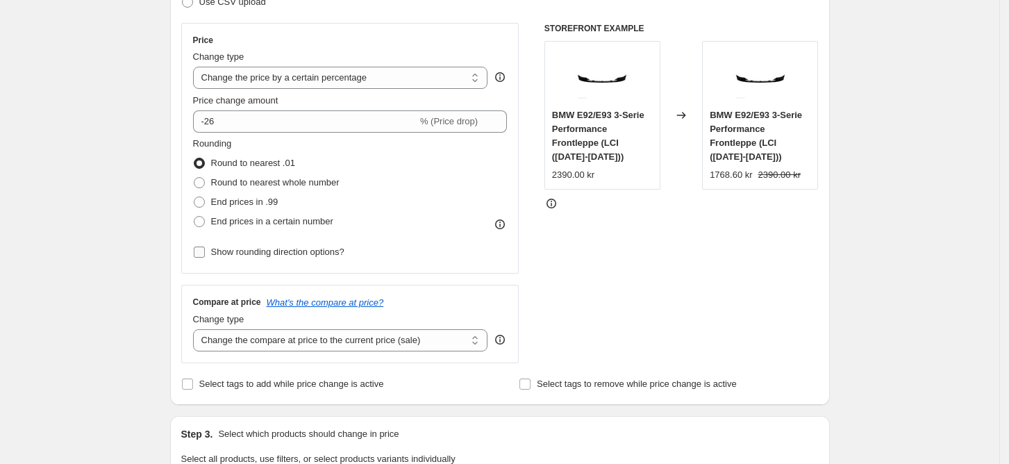
click at [324, 256] on span "Show rounding direction options?" at bounding box center [277, 252] width 133 height 10
click at [205, 256] on input "Show rounding direction options?" at bounding box center [199, 252] width 11 height 11
checkbox input "true"
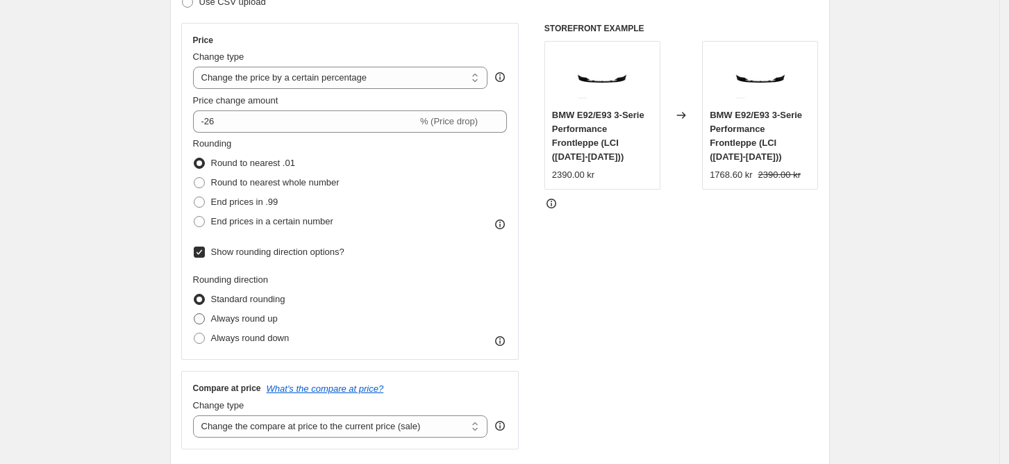
click at [262, 320] on span "Always round up" at bounding box center [244, 318] width 67 height 10
click at [194, 314] on input "Always round up" at bounding box center [194, 313] width 1 height 1
radio input "true"
click at [261, 296] on span "Standard rounding" at bounding box center [248, 299] width 74 height 10
click at [194, 294] on input "Standard rounding" at bounding box center [194, 294] width 1 height 1
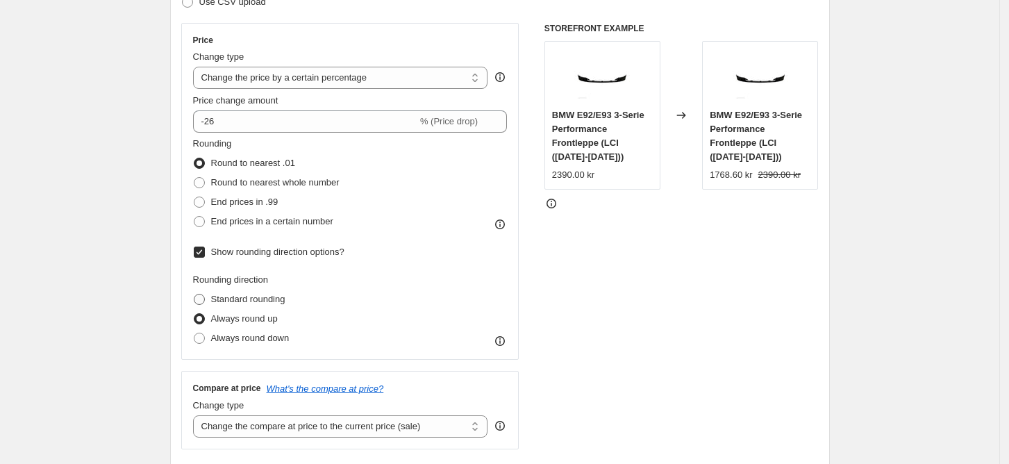
radio input "true"
click at [310, 253] on span "Show rounding direction options?" at bounding box center [277, 252] width 133 height 10
click at [205, 253] on input "Show rounding direction options?" at bounding box center [199, 252] width 11 height 11
checkbox input "false"
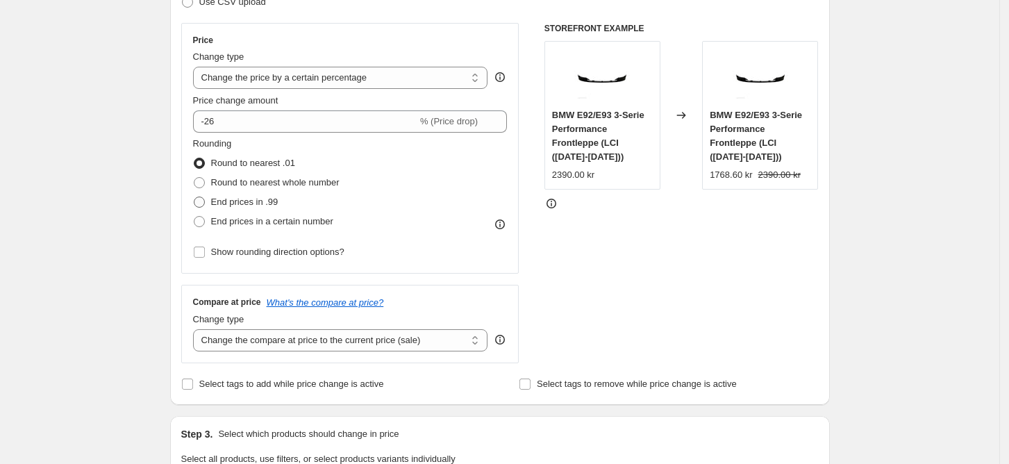
click at [256, 202] on span "End prices in .99" at bounding box center [244, 202] width 67 height 10
click at [194, 197] on input "End prices in .99" at bounding box center [194, 197] width 1 height 1
radio input "true"
click at [257, 181] on span "Round to nearest whole number" at bounding box center [275, 182] width 128 height 10
click at [194, 178] on input "Round to nearest whole number" at bounding box center [194, 177] width 1 height 1
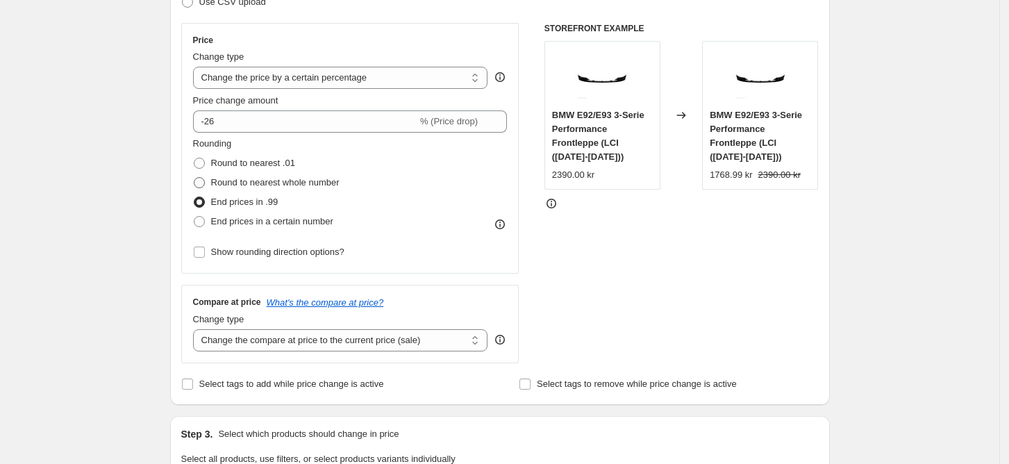
radio input "true"
click at [260, 203] on span "End prices in .99" at bounding box center [244, 202] width 67 height 10
click at [194, 197] on input "End prices in .99" at bounding box center [194, 197] width 1 height 1
radio input "true"
click at [261, 164] on span "Round to nearest .01" at bounding box center [253, 163] width 84 height 10
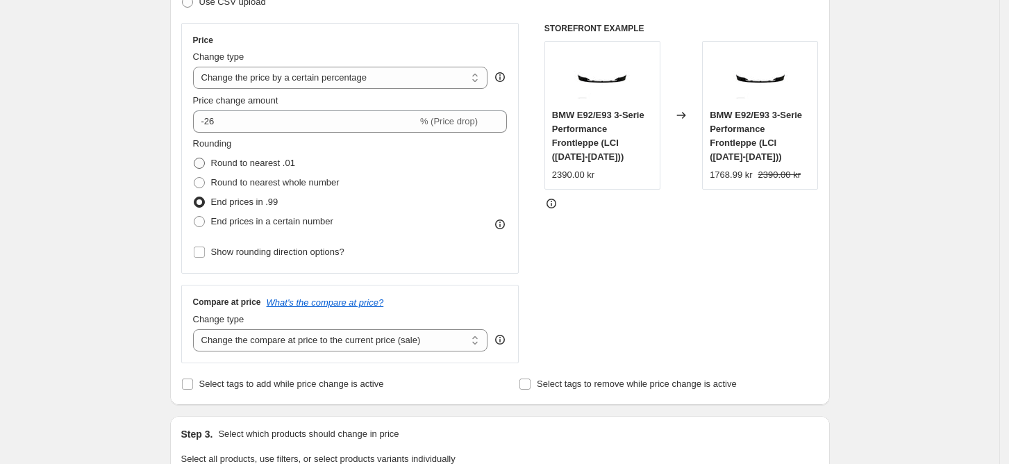
click at [194, 158] on input "Round to nearest .01" at bounding box center [194, 158] width 1 height 1
radio input "true"
click at [262, 180] on span "Round to nearest whole number" at bounding box center [275, 182] width 128 height 10
click at [194, 178] on input "Round to nearest whole number" at bounding box center [194, 177] width 1 height 1
radio input "true"
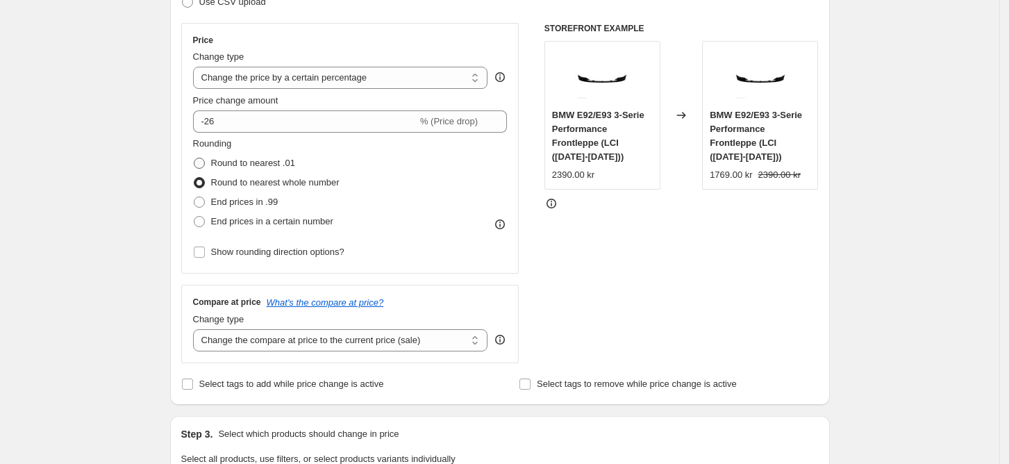
click at [260, 160] on span "Round to nearest .01" at bounding box center [253, 163] width 84 height 10
click at [194, 158] on input "Round to nearest .01" at bounding box center [194, 158] width 1 height 1
radio input "true"
click at [273, 226] on span "End prices in a certain number" at bounding box center [272, 221] width 122 height 10
click at [194, 217] on input "End prices in a certain number" at bounding box center [194, 216] width 1 height 1
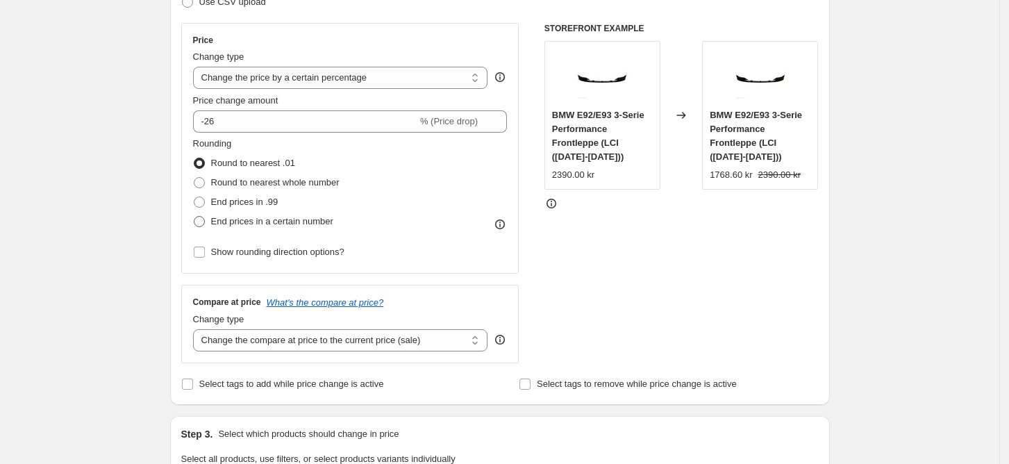
radio input "true"
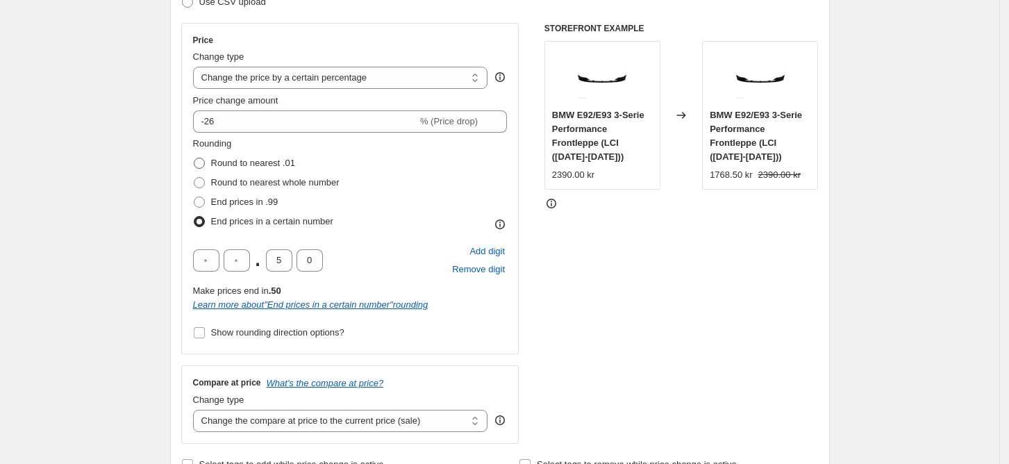
click at [267, 166] on span "Round to nearest .01" at bounding box center [253, 163] width 84 height 10
click at [194, 158] on input "Round to nearest .01" at bounding box center [194, 158] width 1 height 1
radio input "true"
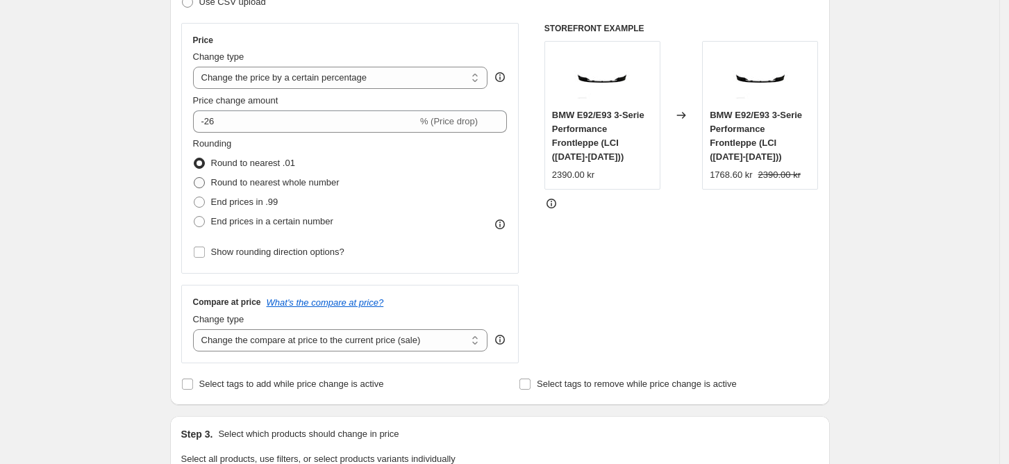
click at [265, 177] on span "Round to nearest whole number" at bounding box center [275, 182] width 128 height 10
click at [194, 177] on input "Round to nearest whole number" at bounding box center [194, 177] width 1 height 1
radio input "true"
click at [267, 207] on span "End prices in .99" at bounding box center [244, 202] width 67 height 10
click at [194, 197] on input "End prices in .99" at bounding box center [194, 197] width 1 height 1
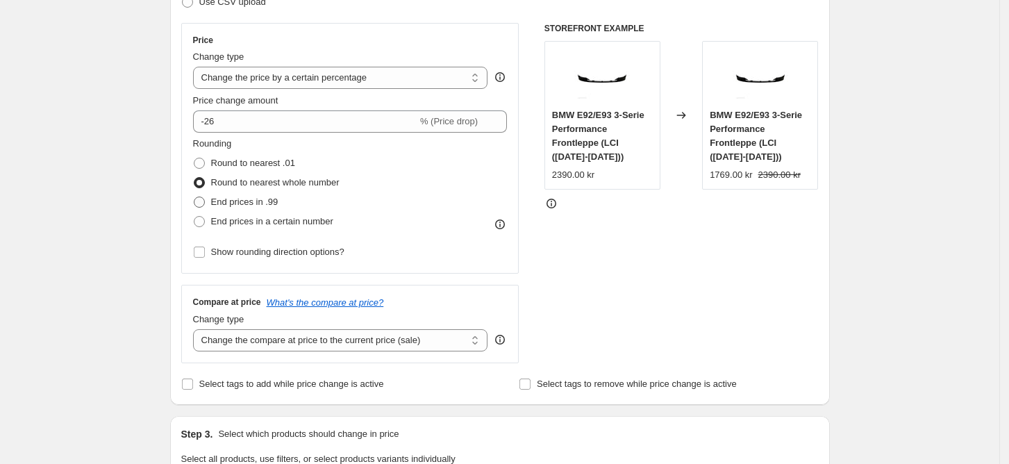
radio input "true"
click at [265, 183] on span "Round to nearest whole number" at bounding box center [275, 182] width 128 height 10
click at [194, 178] on input "Round to nearest whole number" at bounding box center [194, 177] width 1 height 1
radio input "true"
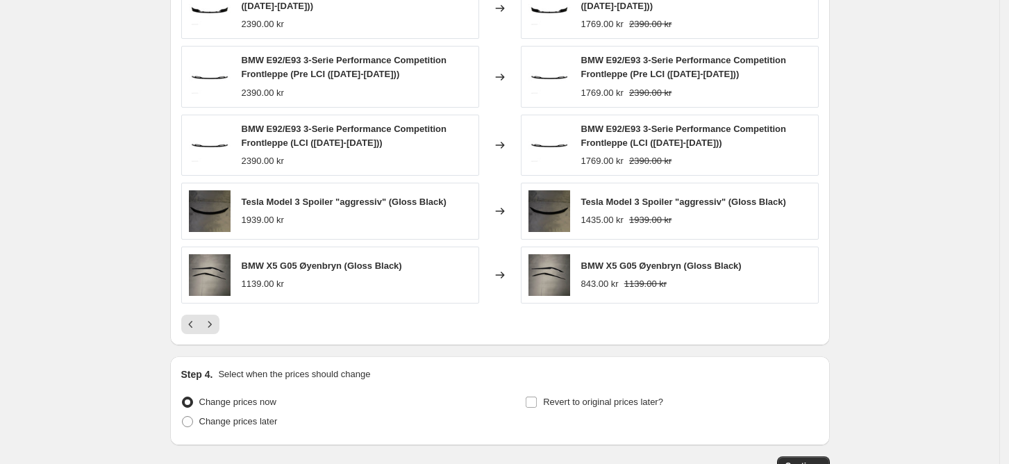
scroll to position [979, 0]
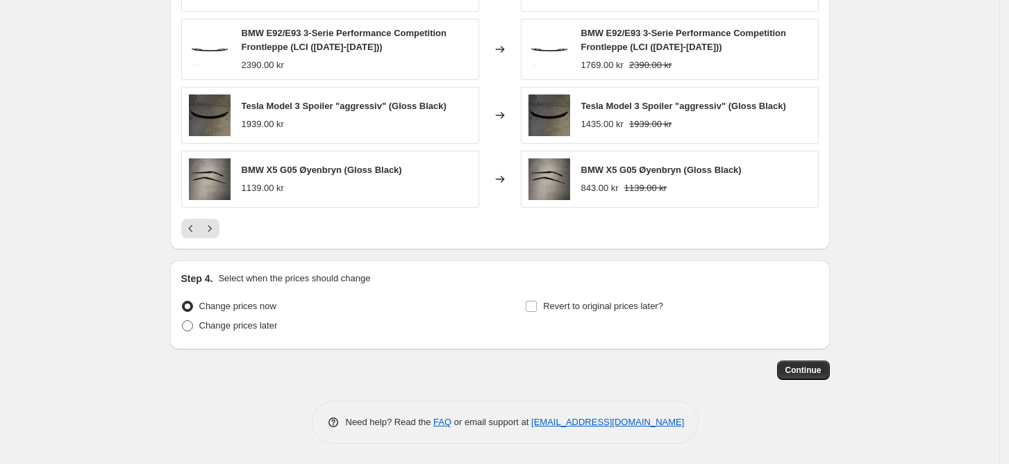
click at [235, 330] on span "Change prices later" at bounding box center [238, 325] width 78 height 10
click at [183, 321] on input "Change prices later" at bounding box center [182, 320] width 1 height 1
radio input "true"
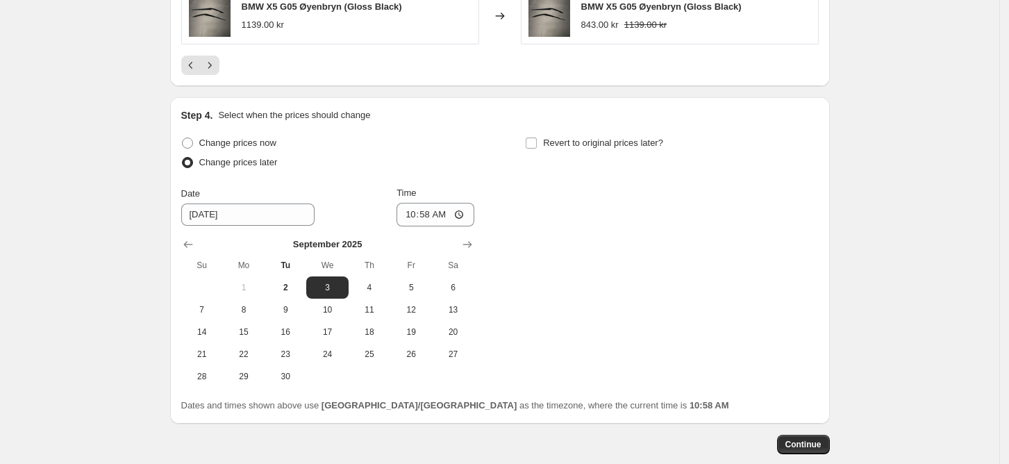
scroll to position [1161, 0]
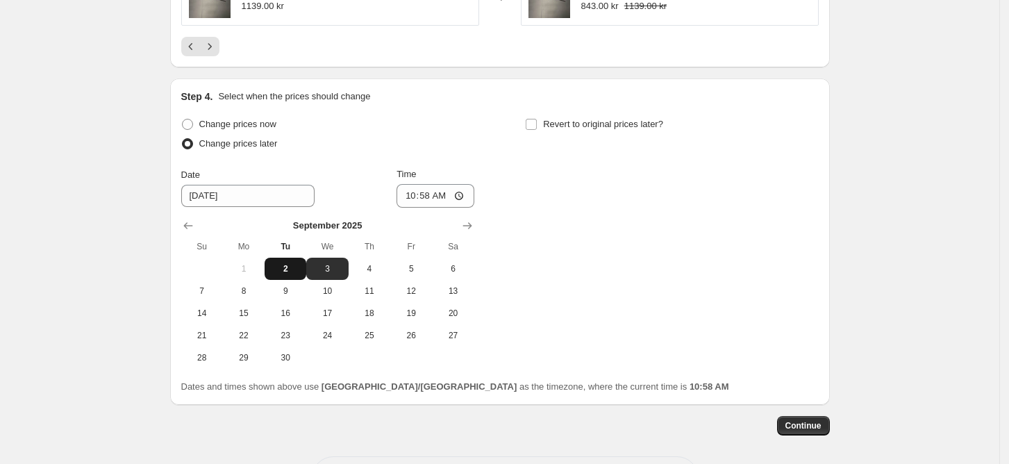
click at [295, 274] on span "2" at bounding box center [285, 268] width 31 height 11
type input "[DATE]"
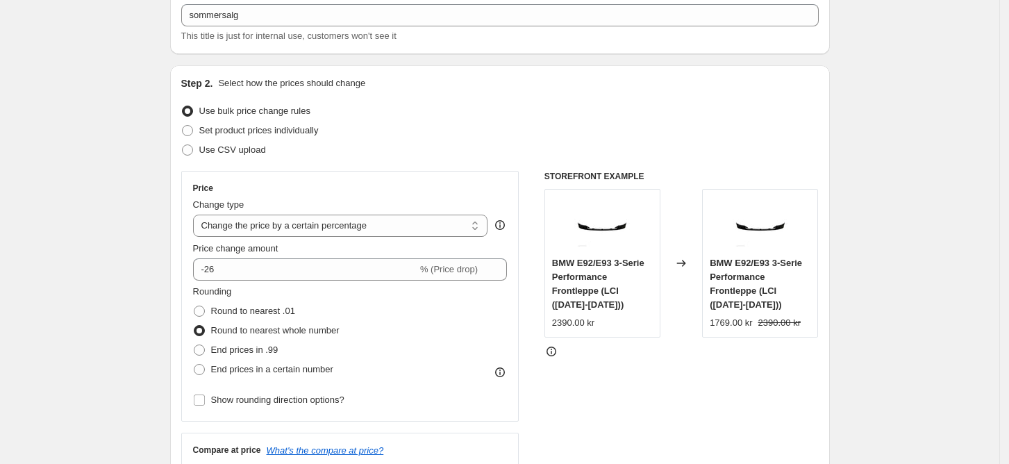
scroll to position [84, 0]
